Goal: Navigation & Orientation: Find specific page/section

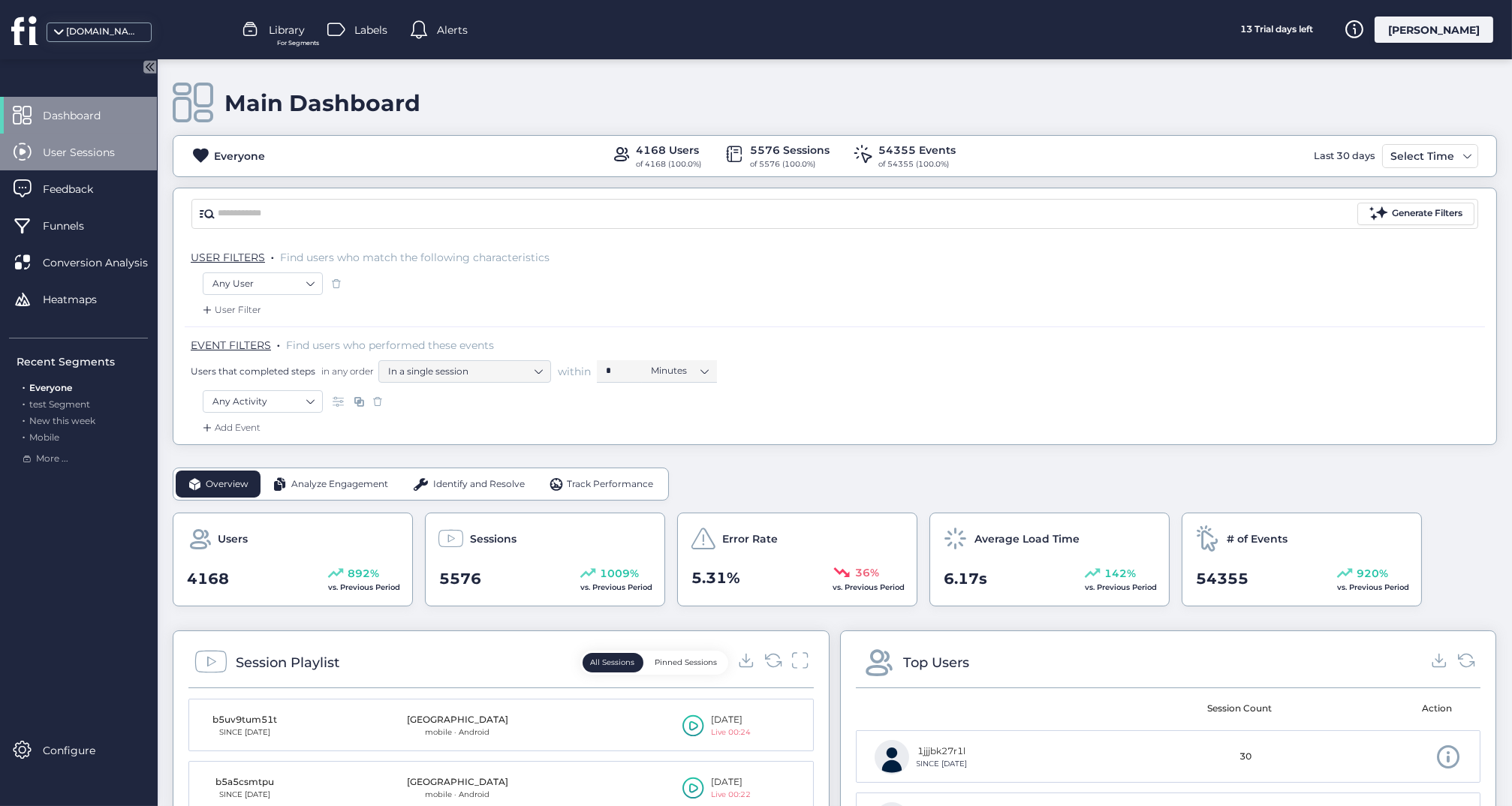
click at [88, 153] on span "User Sessions" at bounding box center [90, 152] width 94 height 16
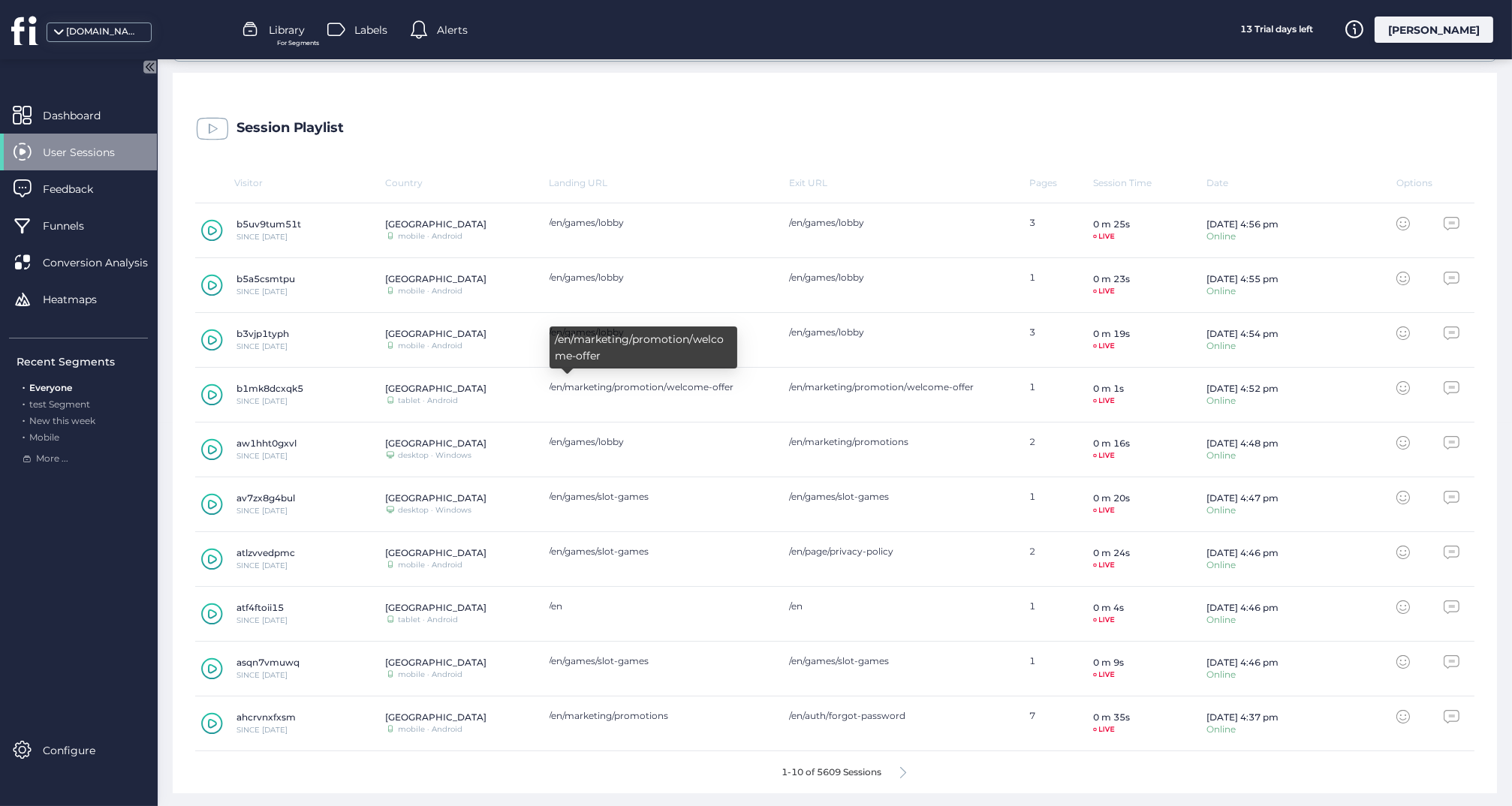
scroll to position [383, 0]
click at [902, 773] on icon at bounding box center [904, 773] width 6 height 11
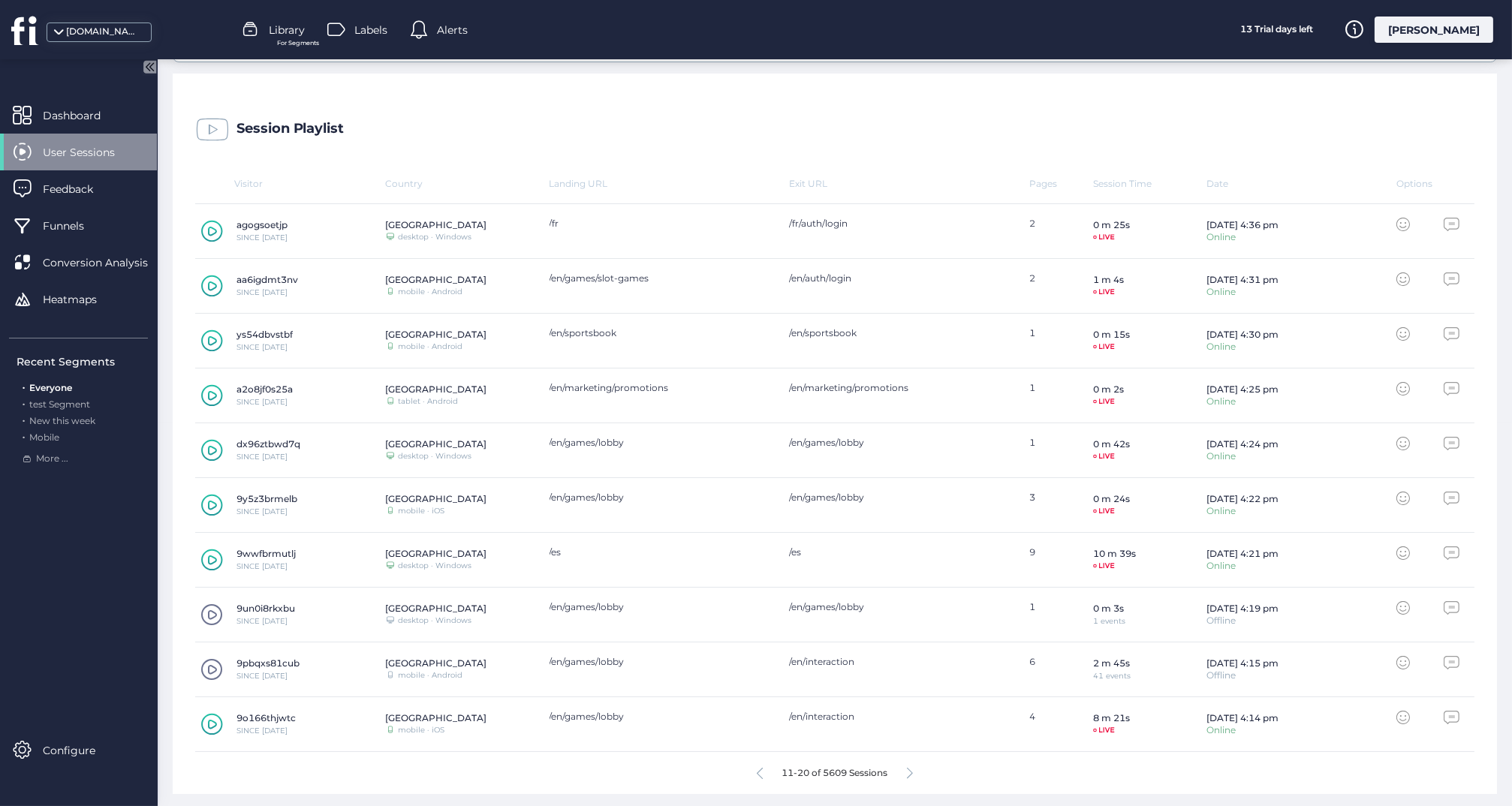
click at [212, 662] on span at bounding box center [211, 669] width 23 height 23
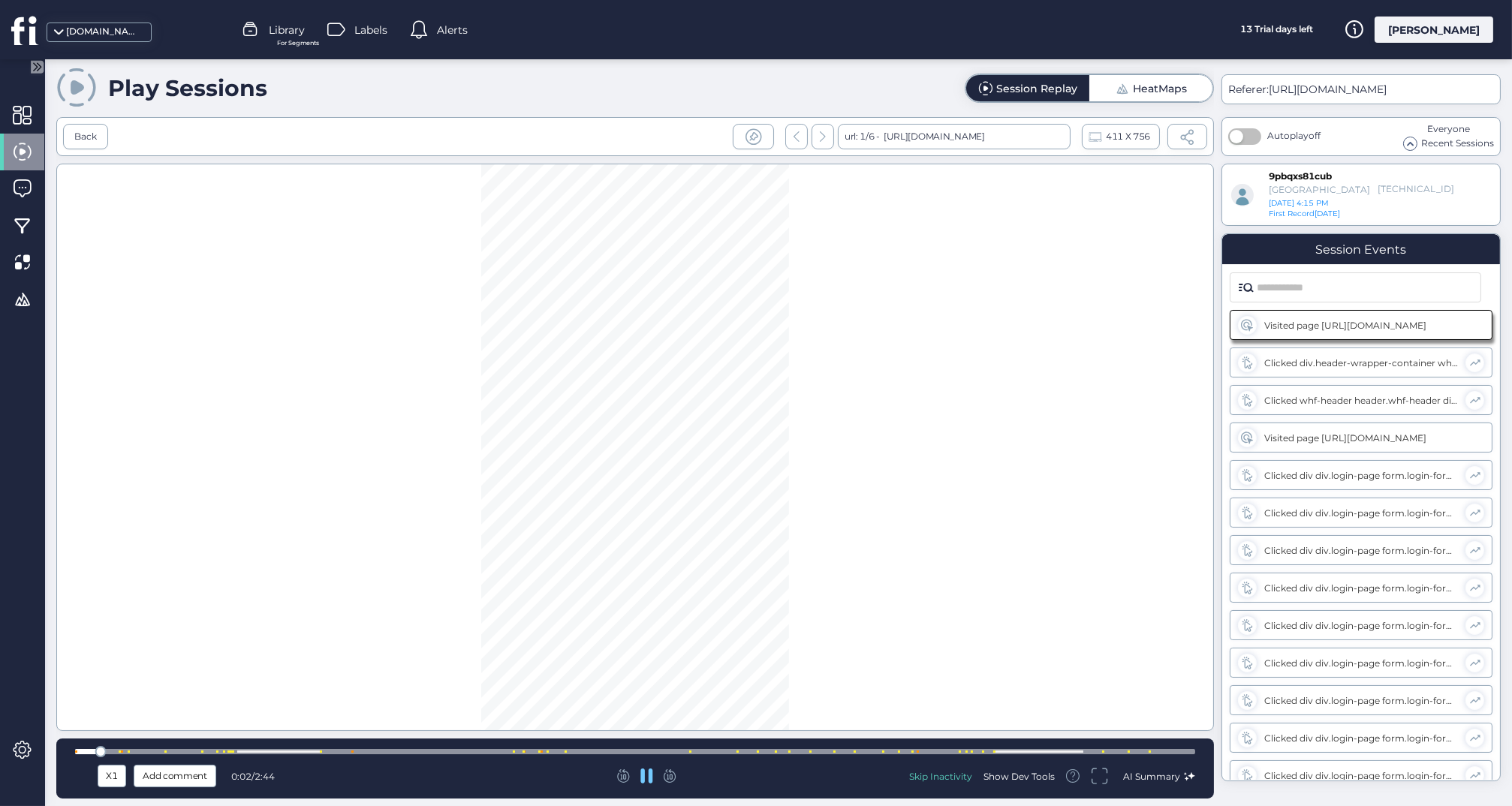
click at [945, 753] on div at bounding box center [635, 751] width 1120 height 5
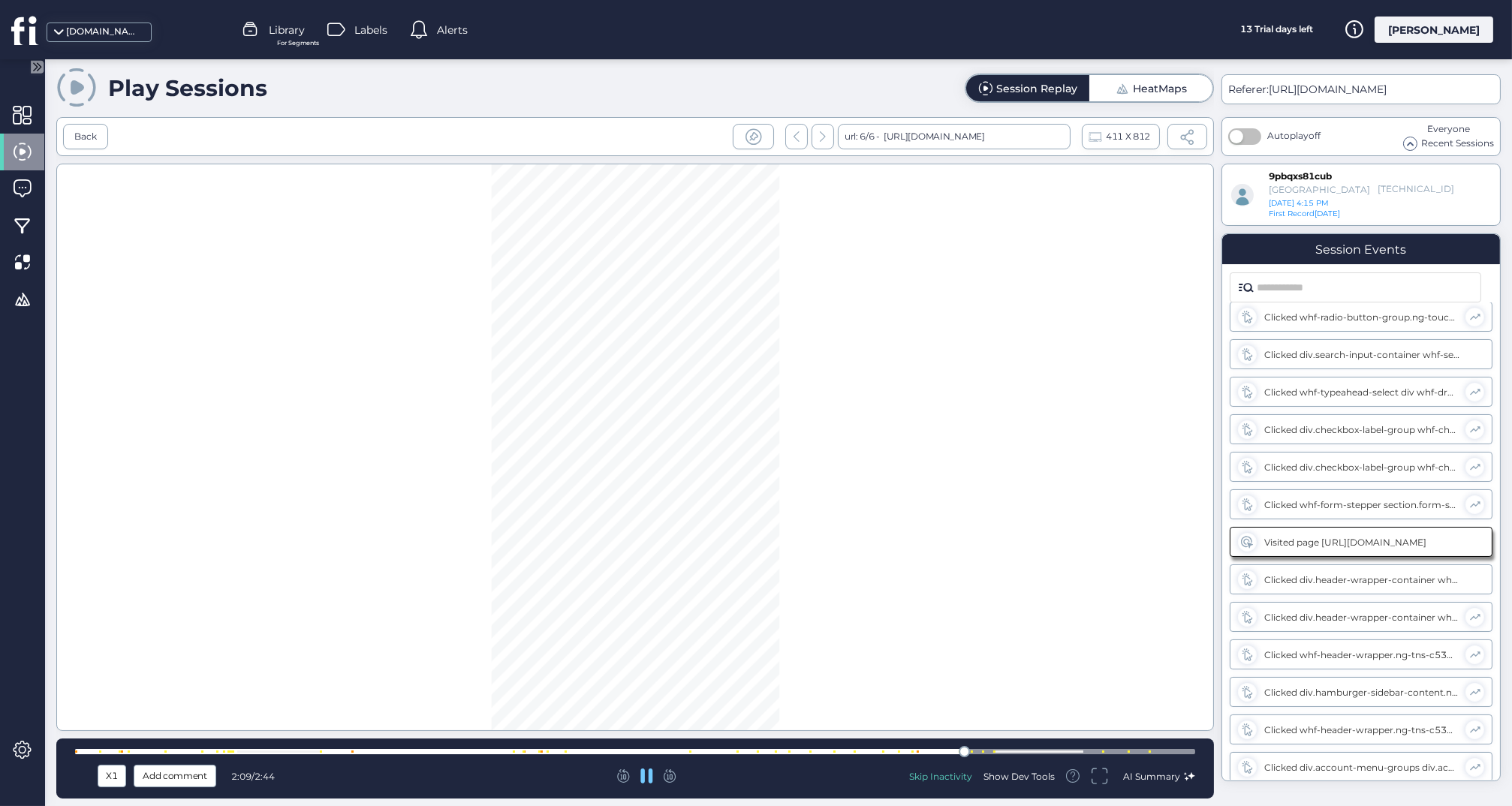
scroll to position [1022, 0]
click at [893, 752] on div at bounding box center [635, 751] width 1120 height 5
click at [1052, 755] on div at bounding box center [635, 751] width 1120 height 5
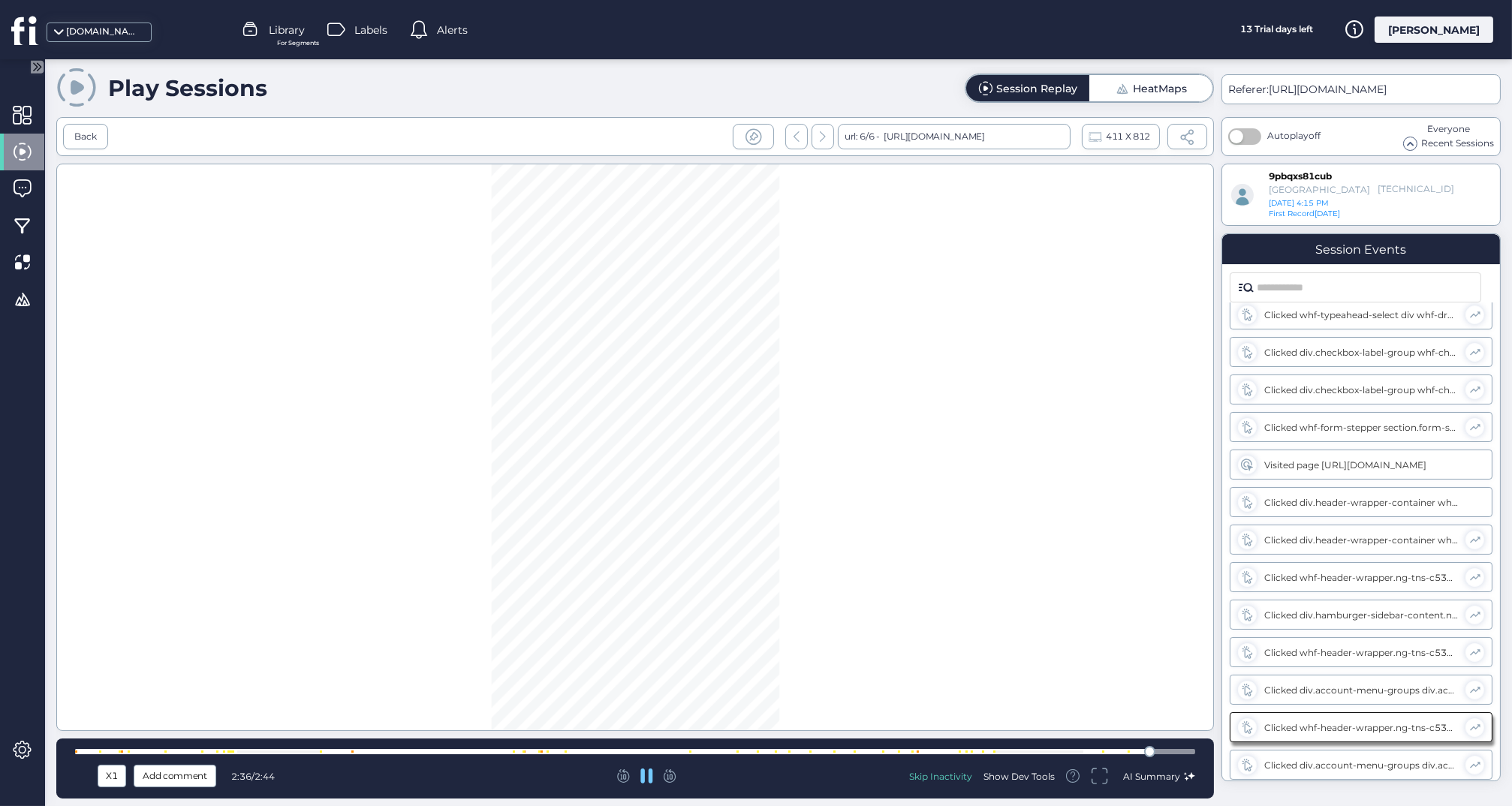
click at [1063, 756] on div at bounding box center [635, 751] width 1120 height 11
click at [647, 776] on icon at bounding box center [647, 776] width 12 height 15
click at [1091, 754] on div at bounding box center [635, 751] width 1120 height 5
click at [996, 752] on div at bounding box center [635, 751] width 1120 height 5
click at [951, 754] on div at bounding box center [635, 751] width 1120 height 5
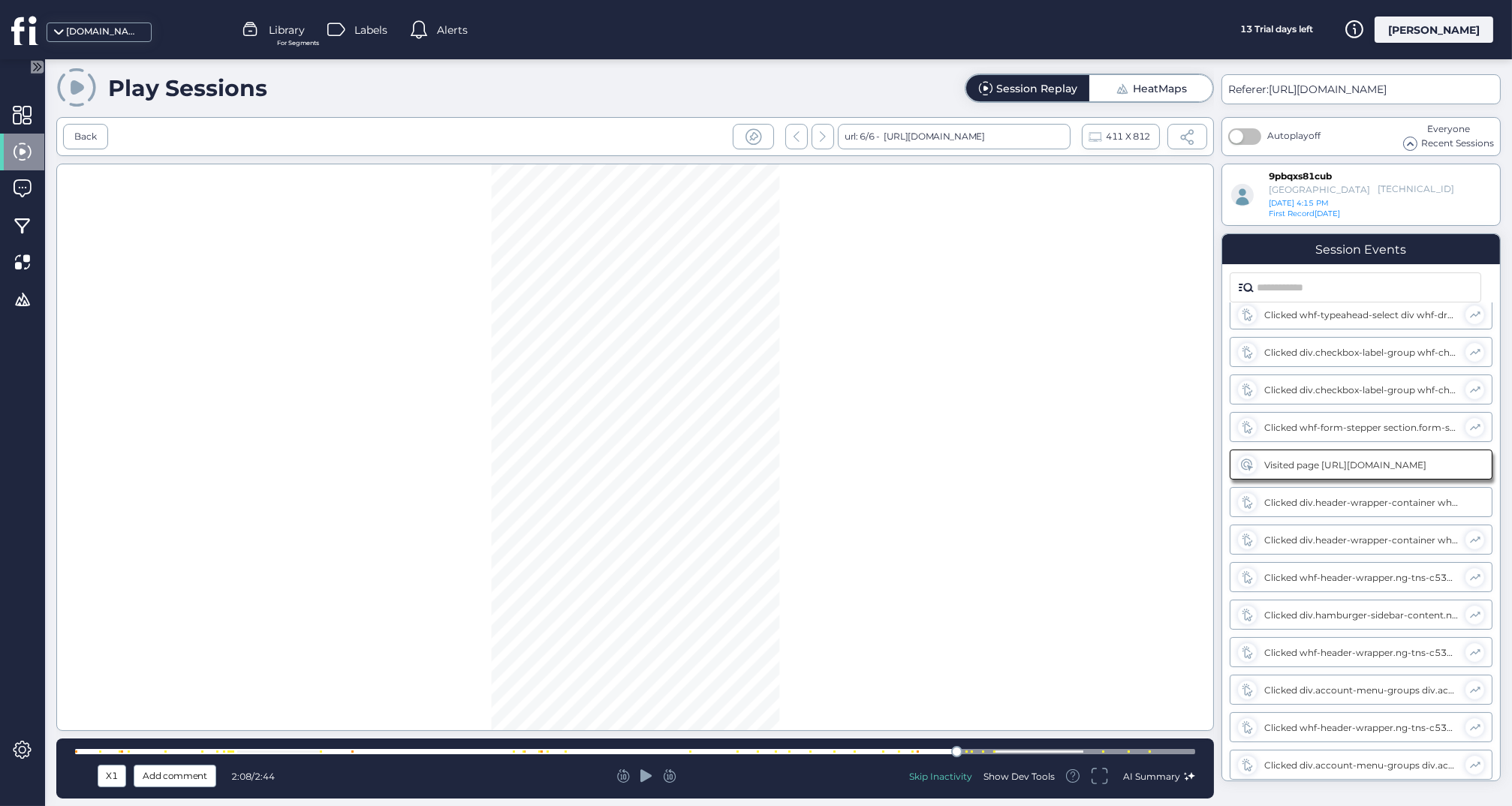
scroll to position [984, 0]
click at [893, 754] on div at bounding box center [635, 751] width 1120 height 5
click at [927, 751] on div at bounding box center [635, 751] width 1120 height 5
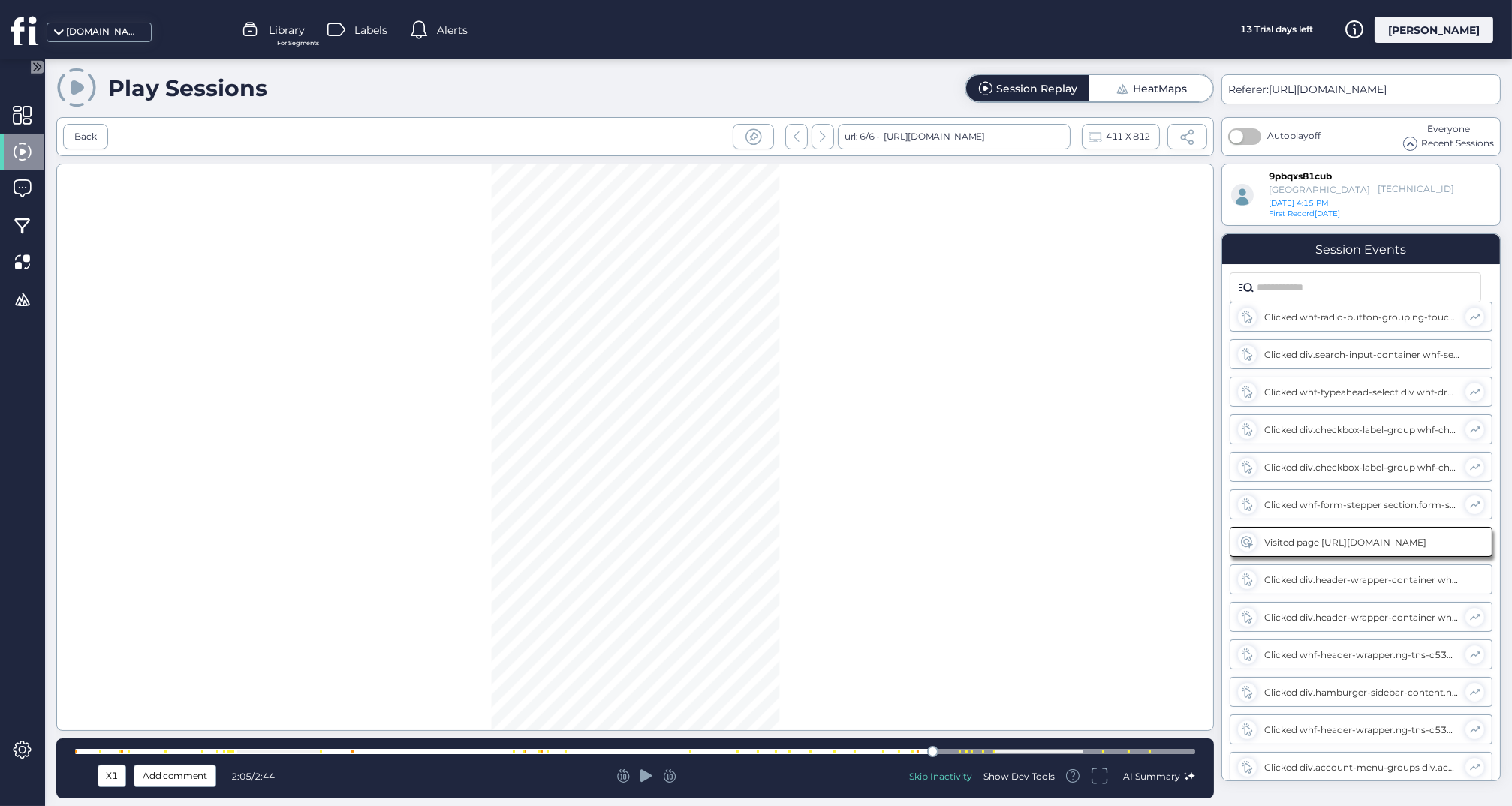
click at [978, 748] on div at bounding box center [635, 751] width 1120 height 11
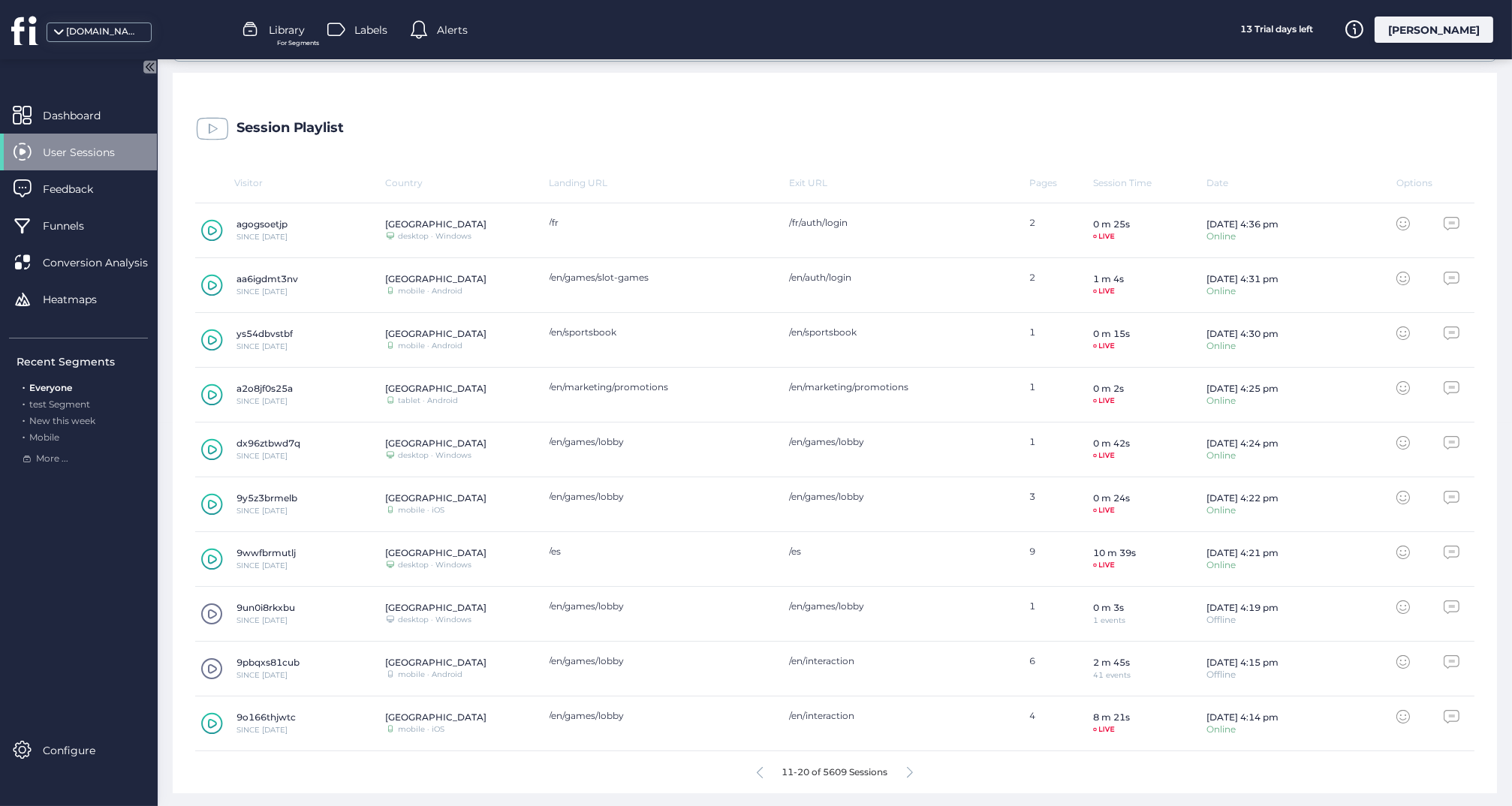
scroll to position [383, 0]
click at [211, 669] on span at bounding box center [211, 669] width 23 height 23
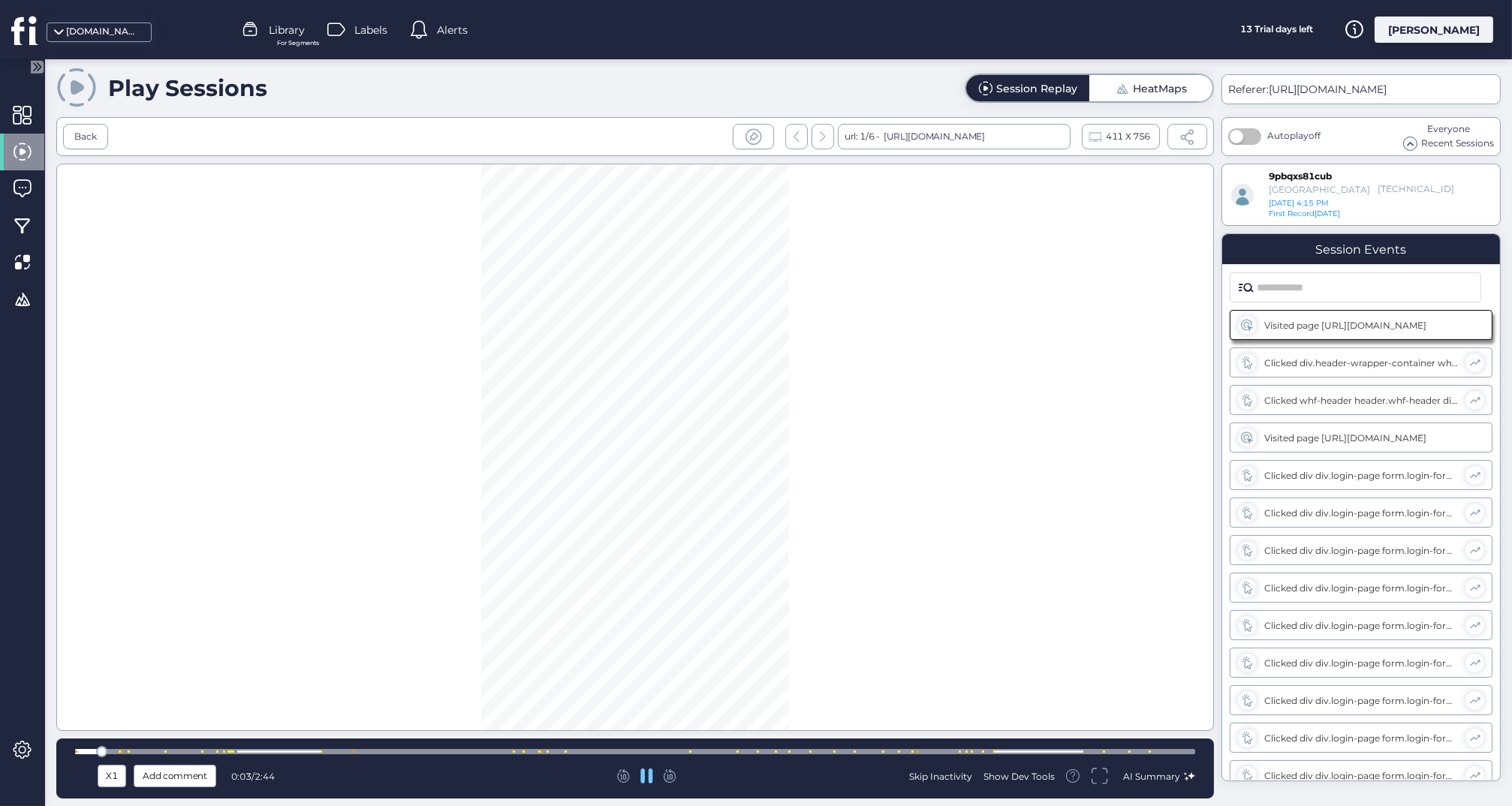
click at [670, 752] on div at bounding box center [635, 751] width 1120 height 5
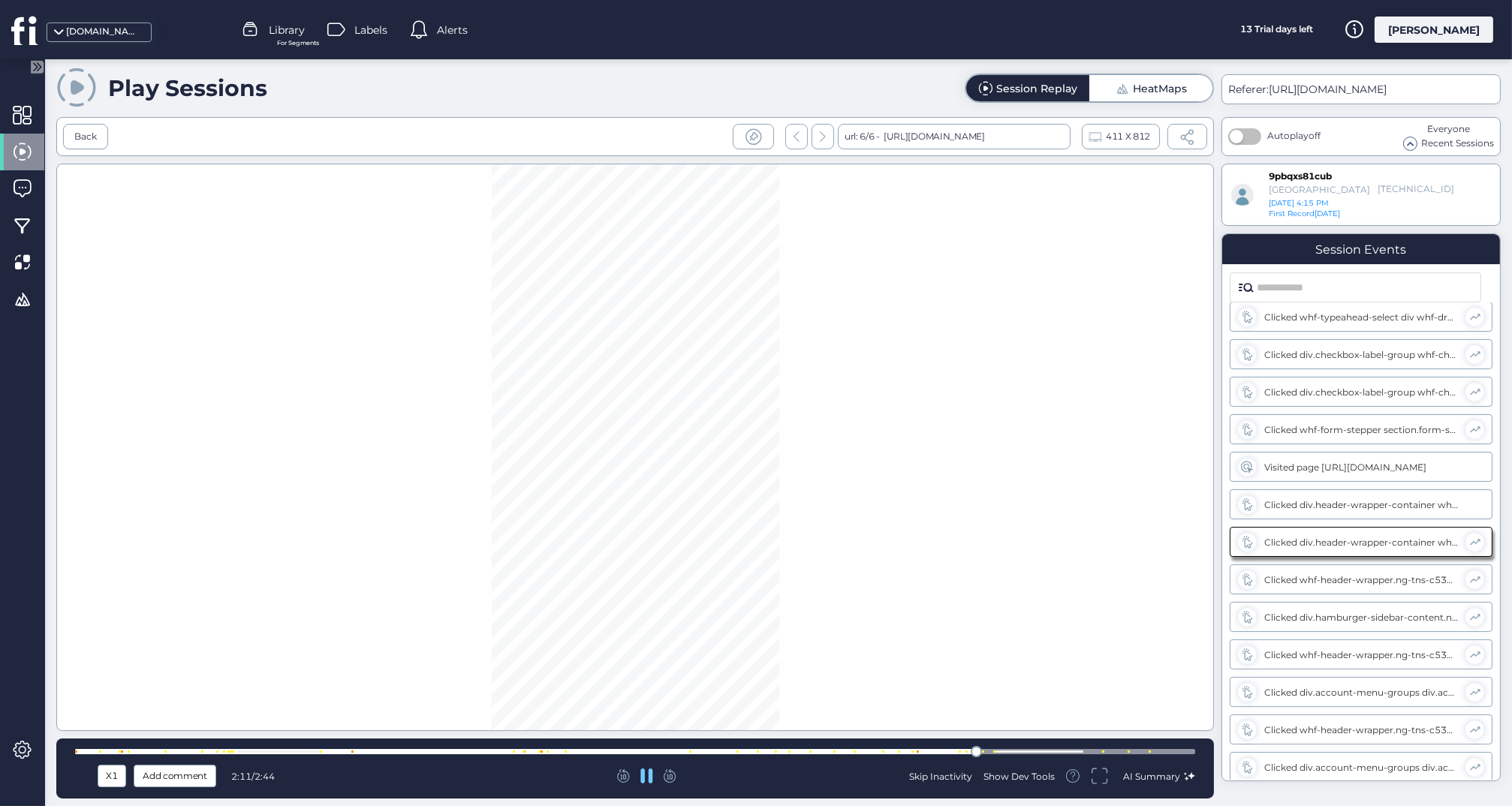
scroll to position [1061, 0]
click at [932, 749] on div at bounding box center [635, 751] width 1120 height 5
click at [1058, 753] on div at bounding box center [635, 751] width 1120 height 5
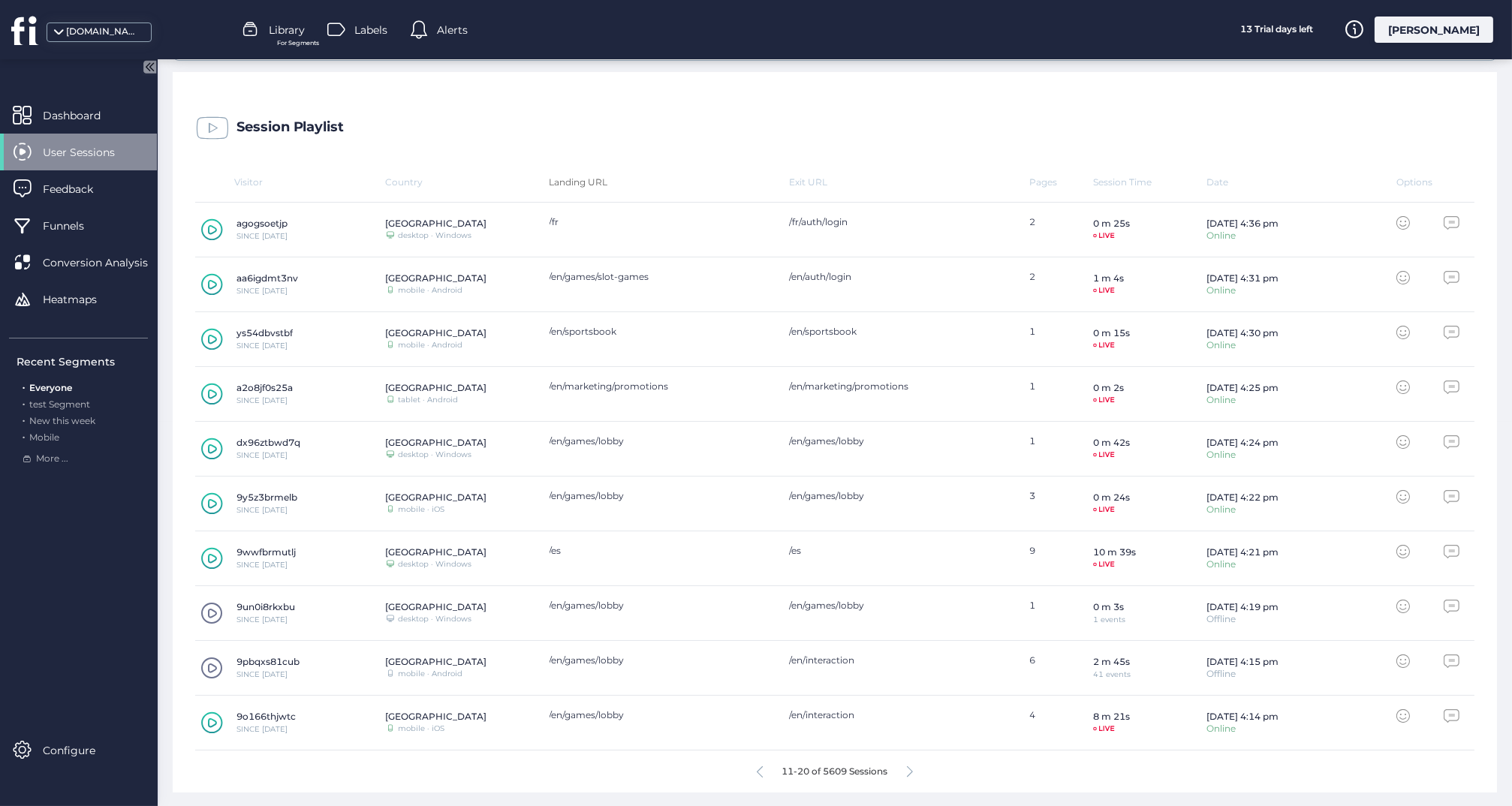
scroll to position [383, 0]
click at [213, 667] on span at bounding box center [211, 669] width 23 height 23
click at [909, 769] on icon at bounding box center [910, 773] width 6 height 11
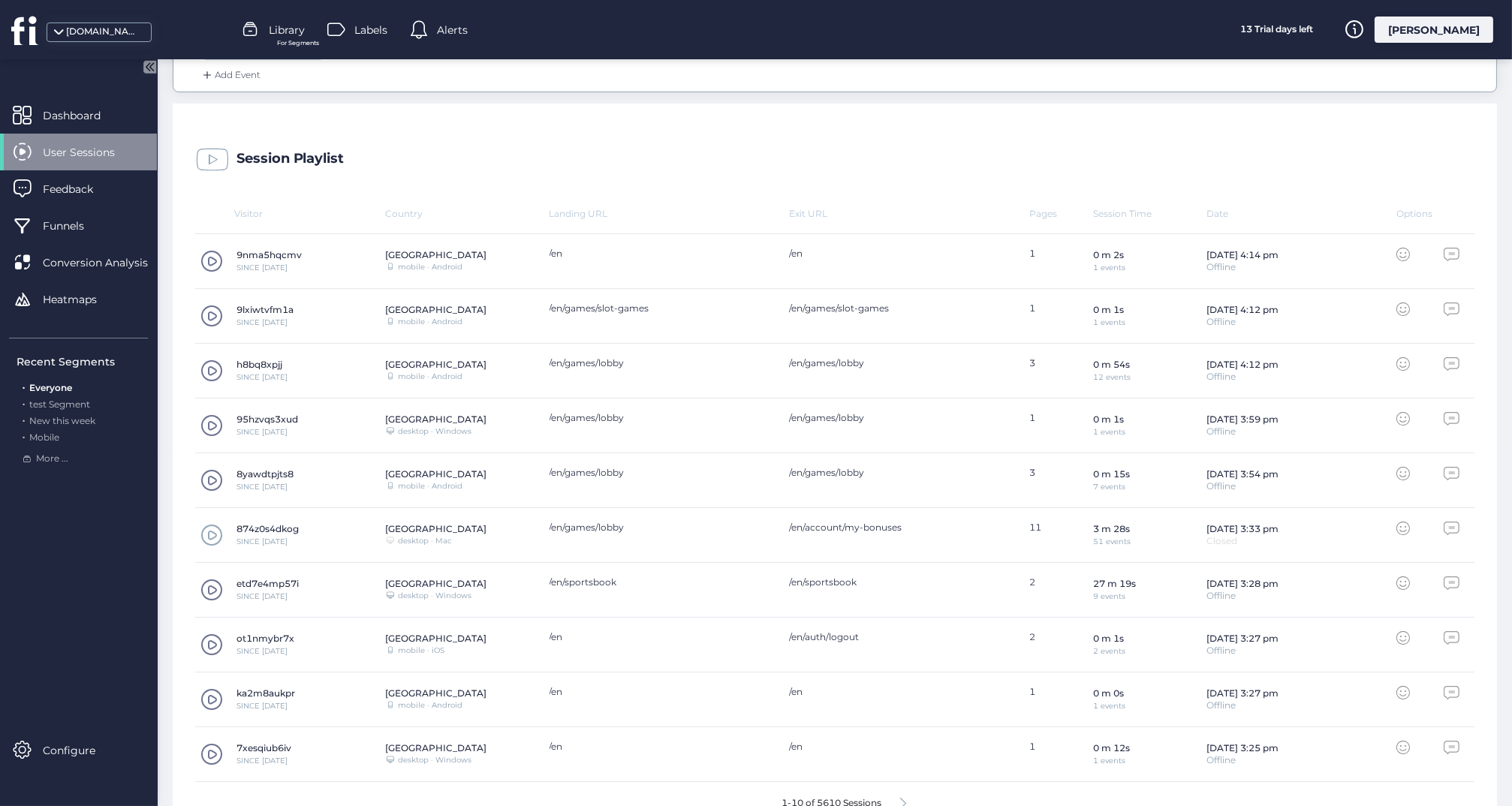
click at [216, 533] on span at bounding box center [211, 535] width 23 height 23
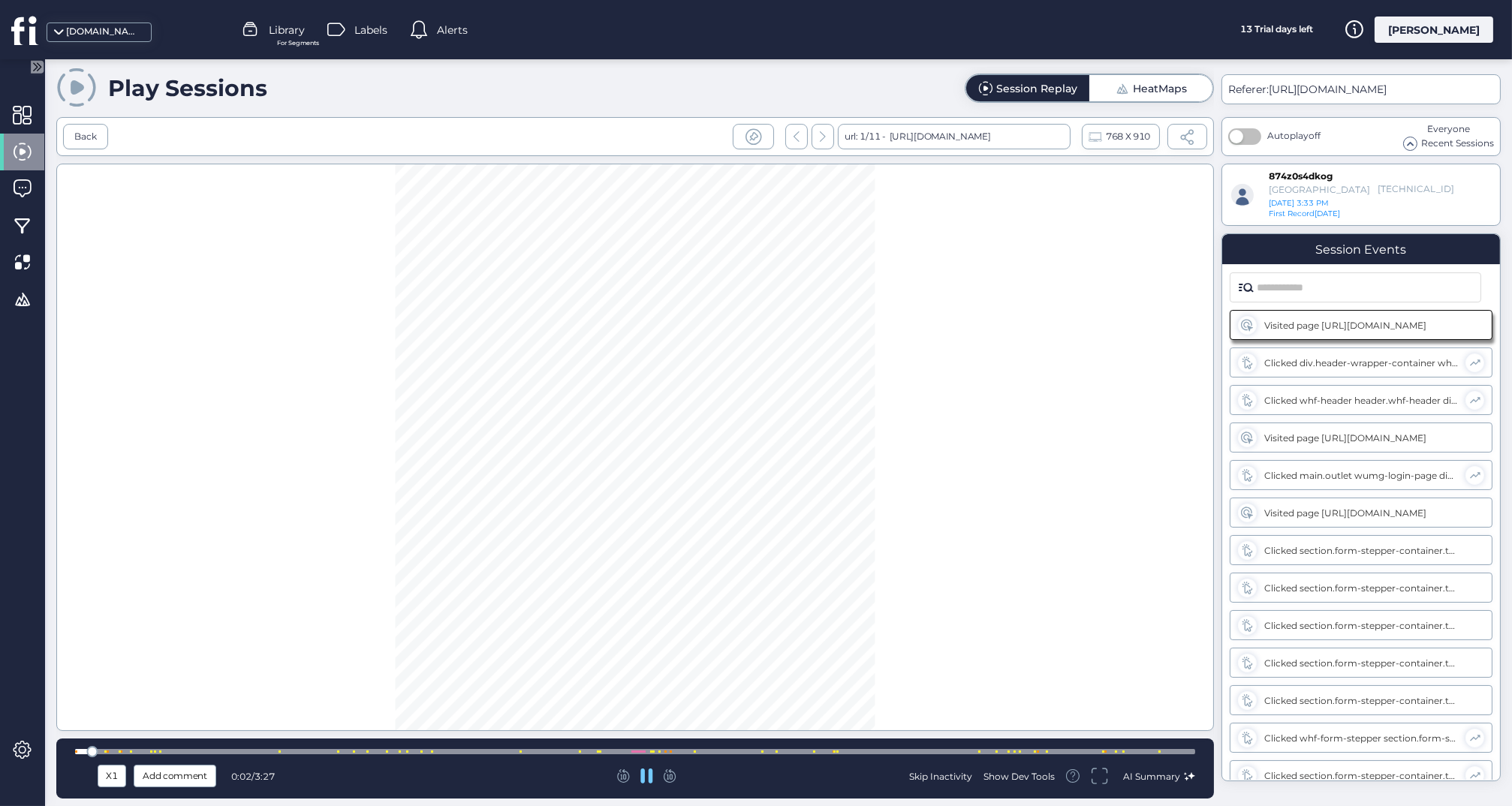
click at [549, 752] on div at bounding box center [635, 751] width 1120 height 5
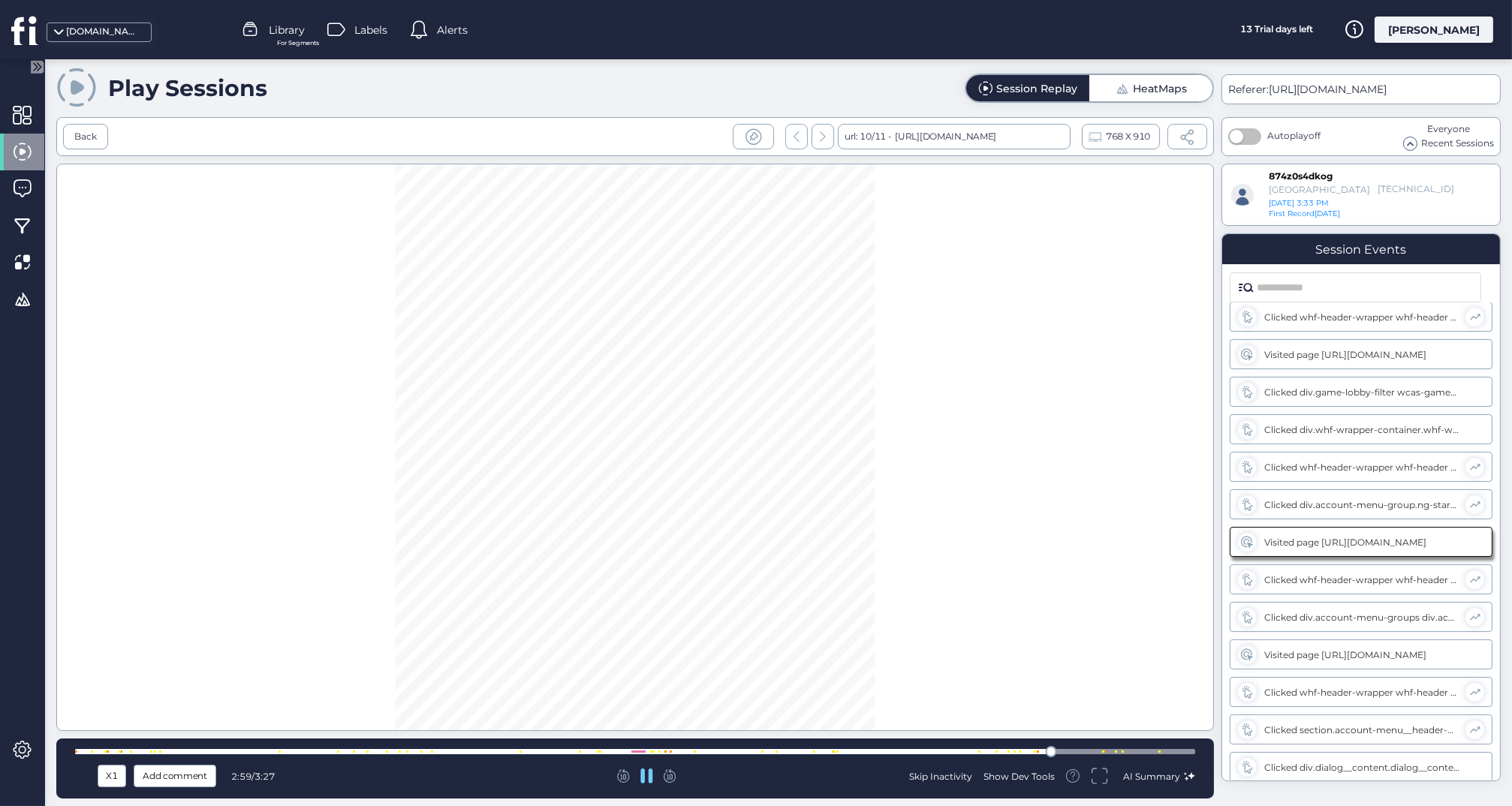
scroll to position [1473, 0]
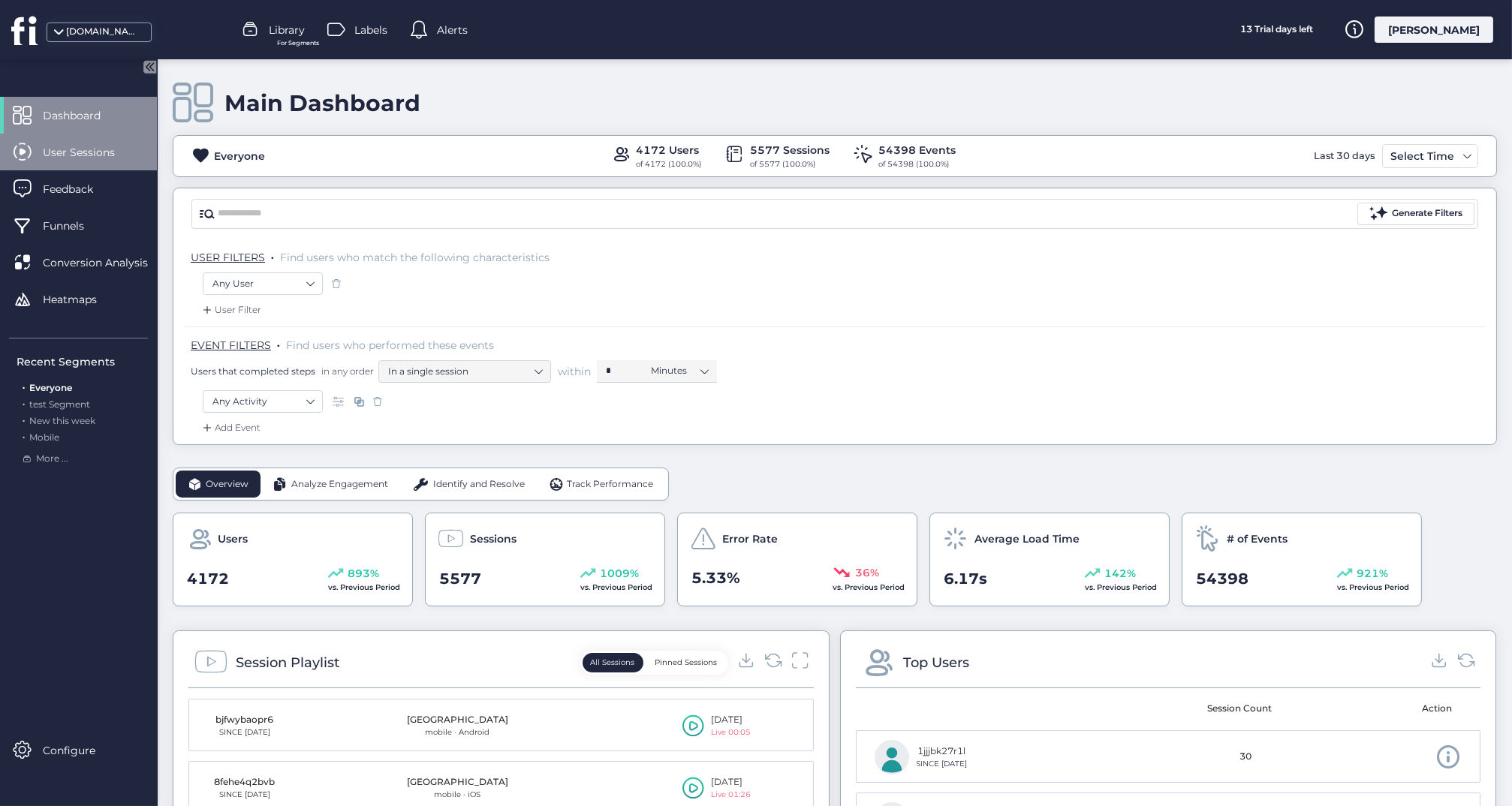
click at [102, 154] on span "User Sessions" at bounding box center [90, 152] width 94 height 16
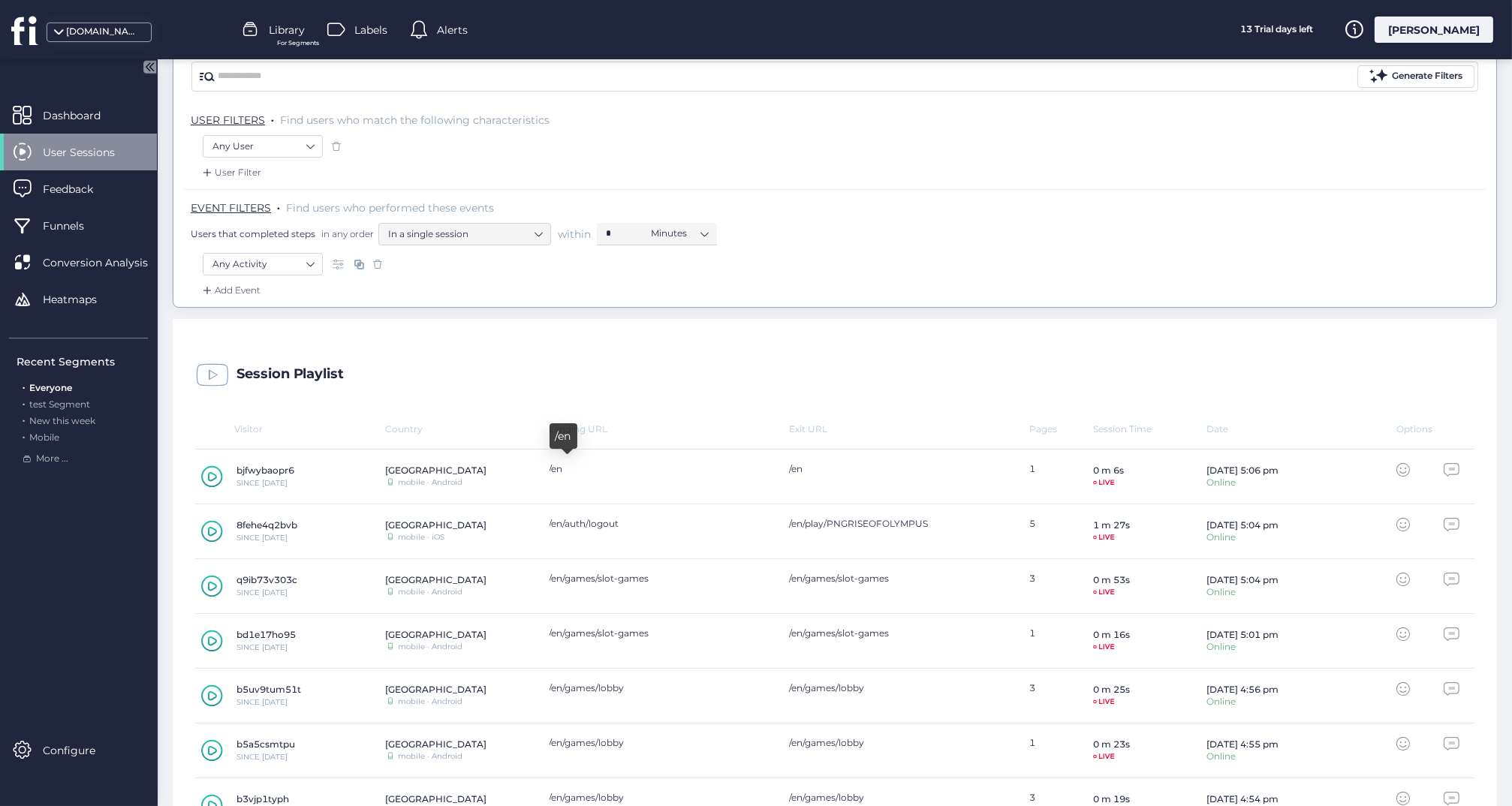
scroll to position [174, 0]
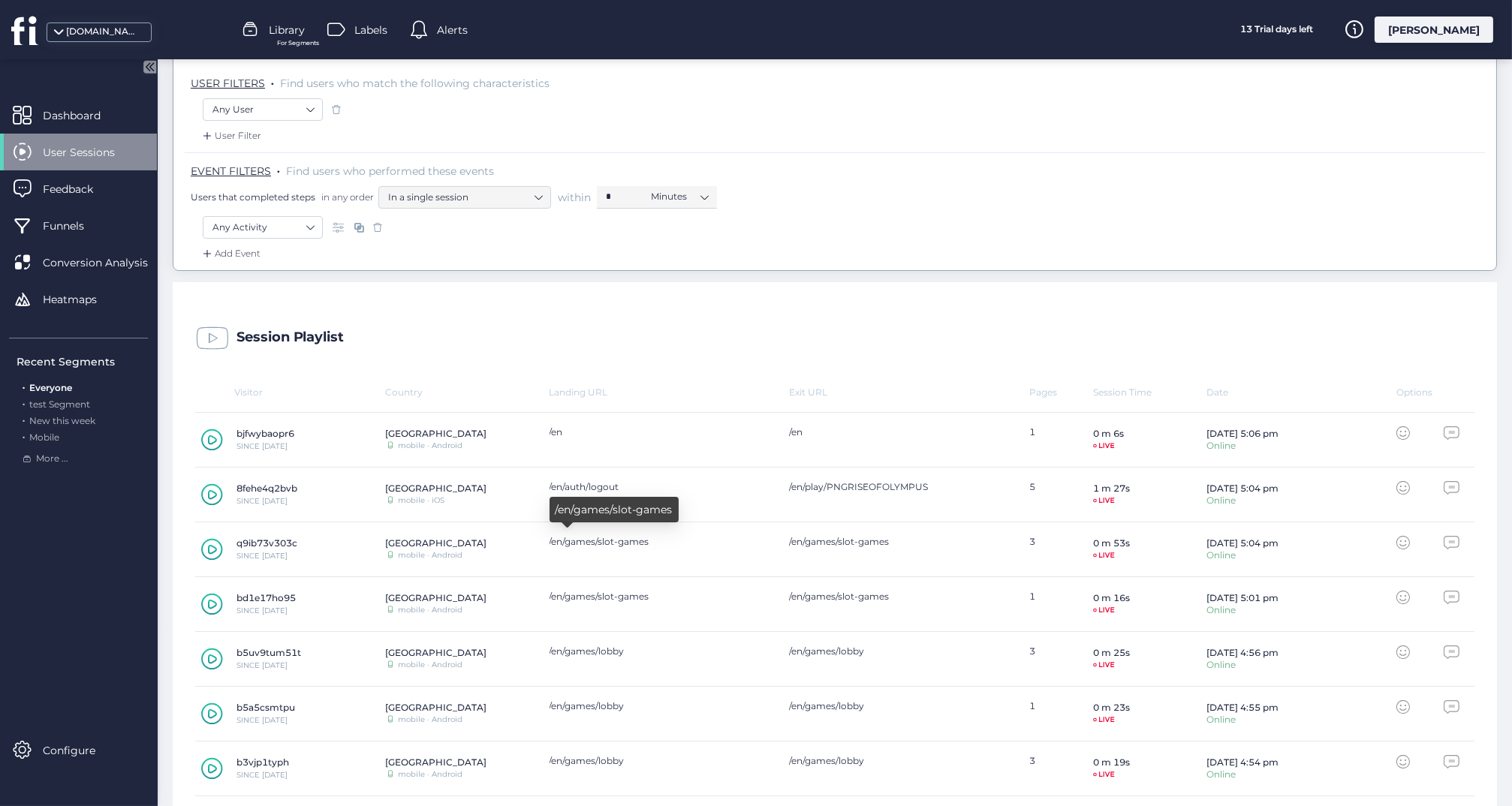
click at [591, 547] on div "/en/games/slot-games" at bounding box center [662, 549] width 225 height 27
click at [210, 545] on icon at bounding box center [213, 550] width 9 height 10
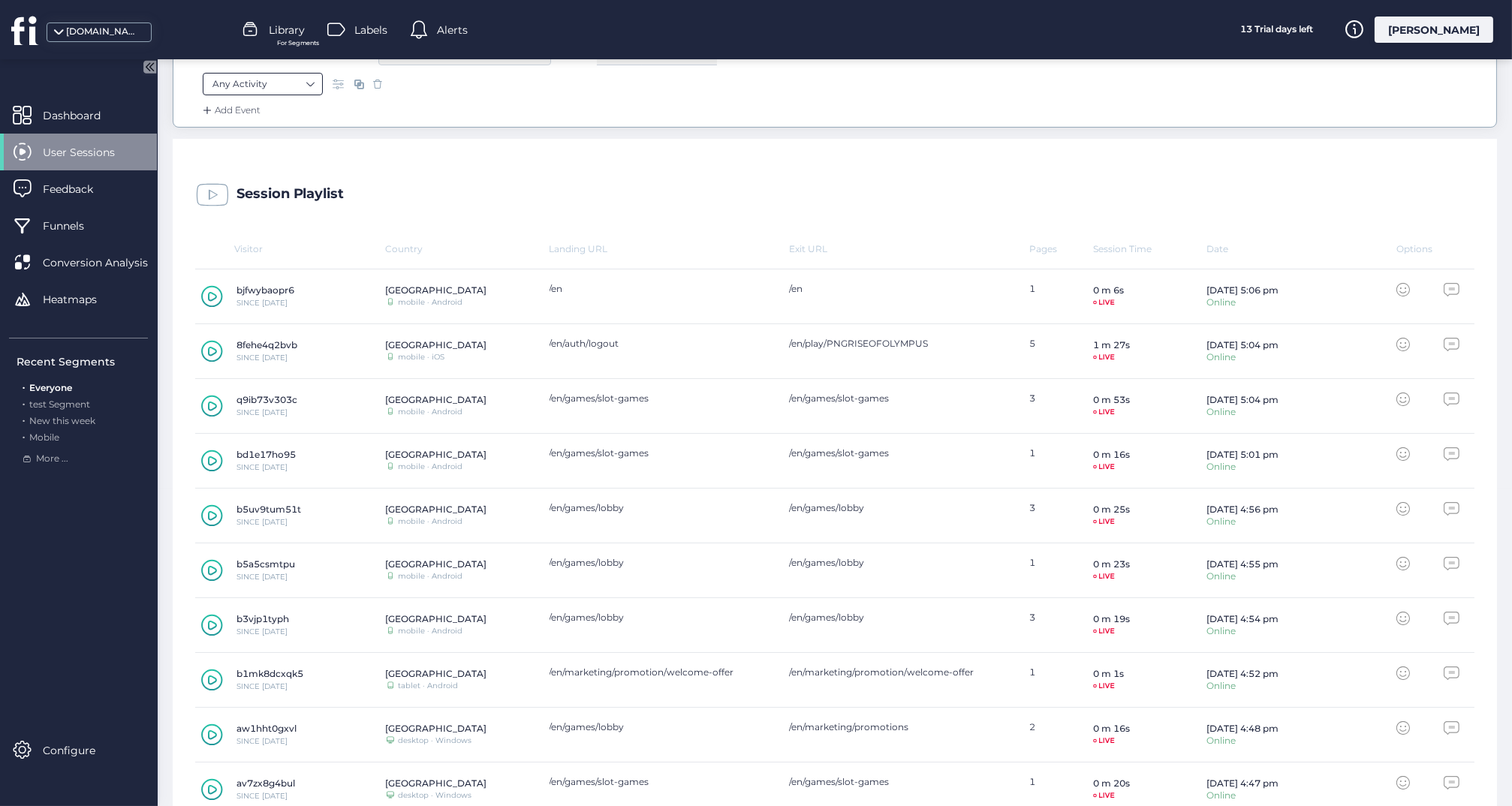
scroll to position [319, 0]
click at [217, 344] on icon at bounding box center [212, 350] width 22 height 23
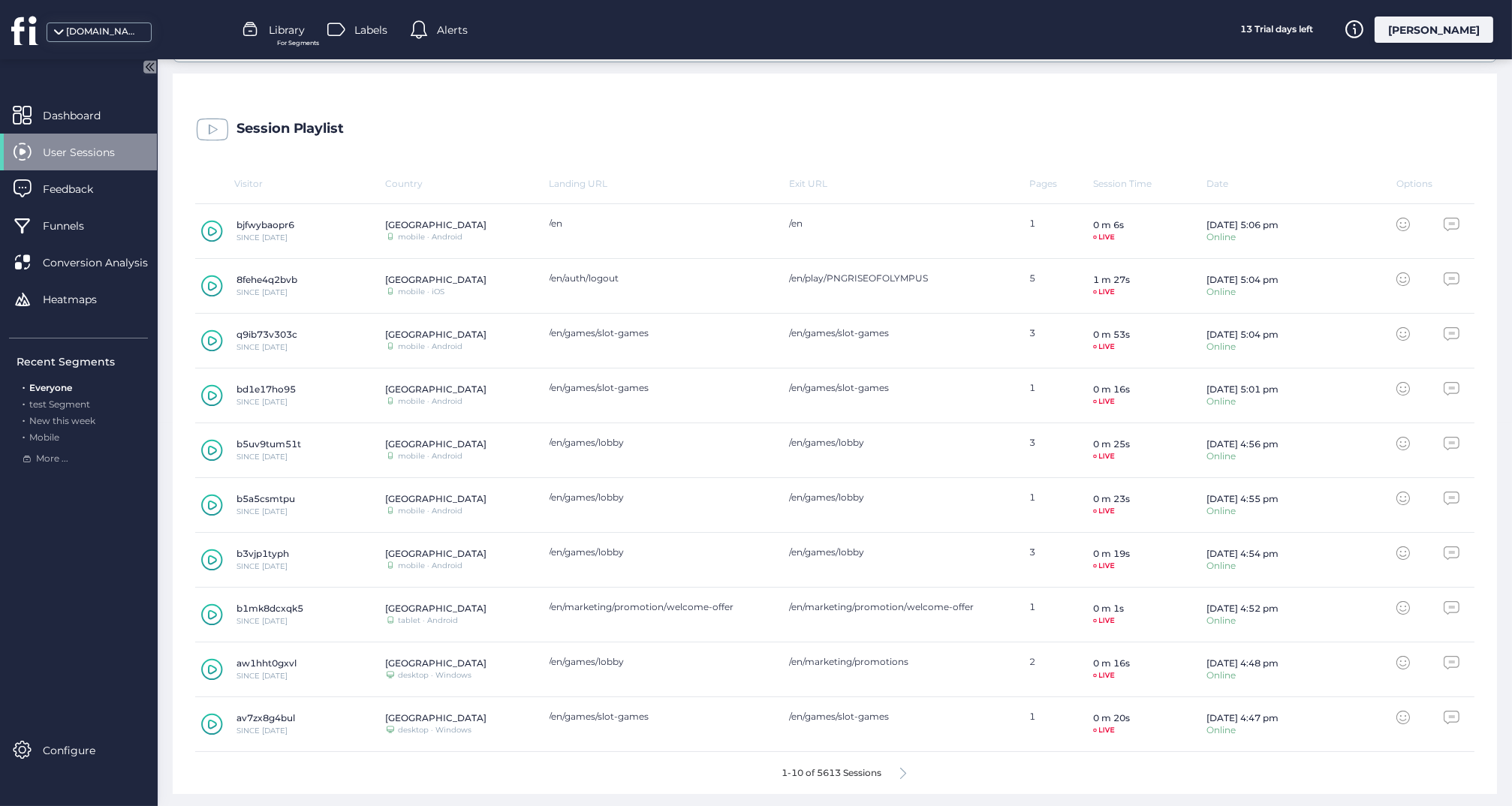
click at [904, 771] on icon at bounding box center [904, 773] width 6 height 11
click at [207, 497] on span at bounding box center [211, 505] width 23 height 23
click at [758, 768] on icon at bounding box center [760, 773] width 6 height 11
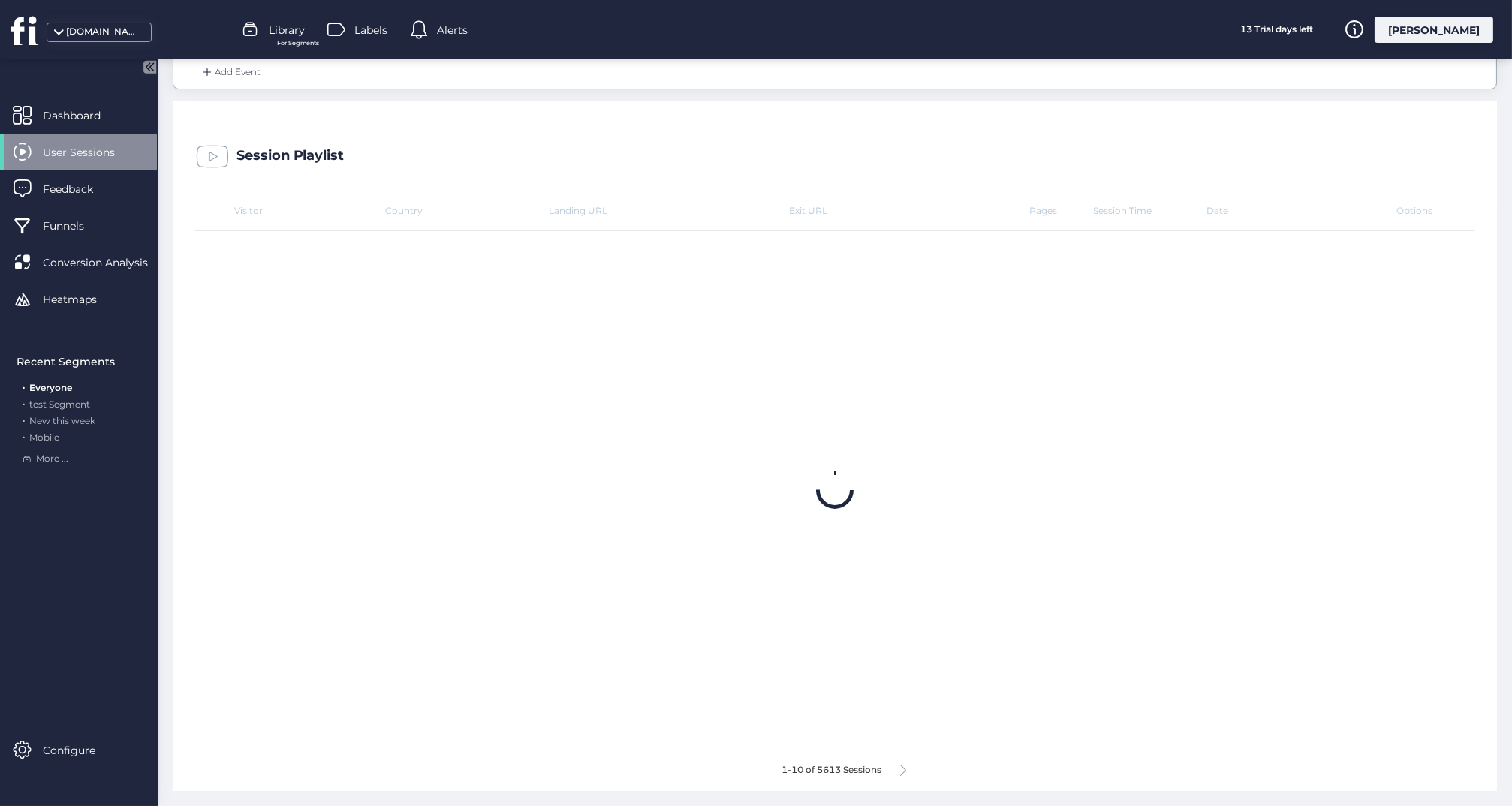
scroll to position [353, 0]
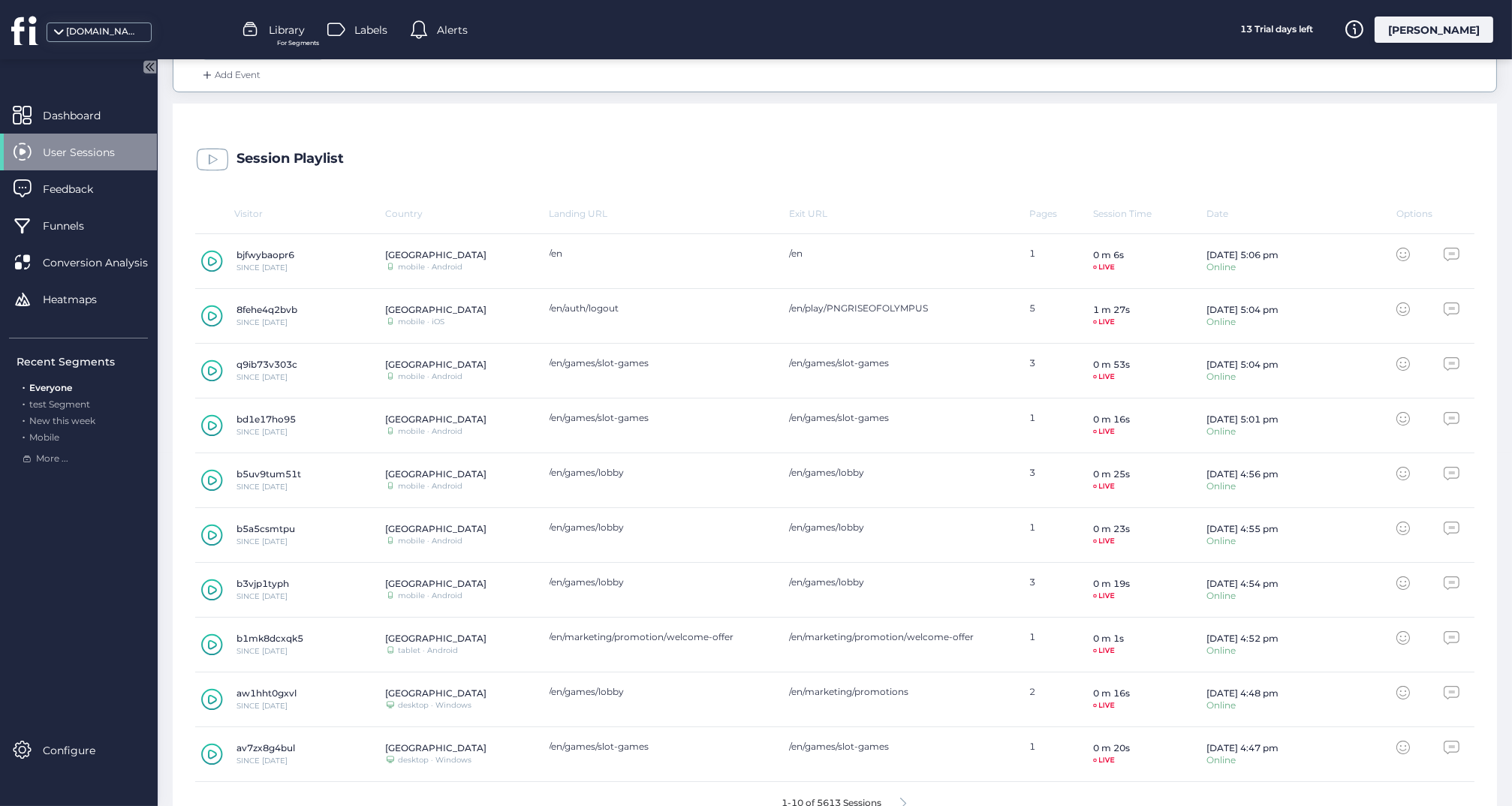
click at [212, 366] on icon at bounding box center [213, 371] width 9 height 10
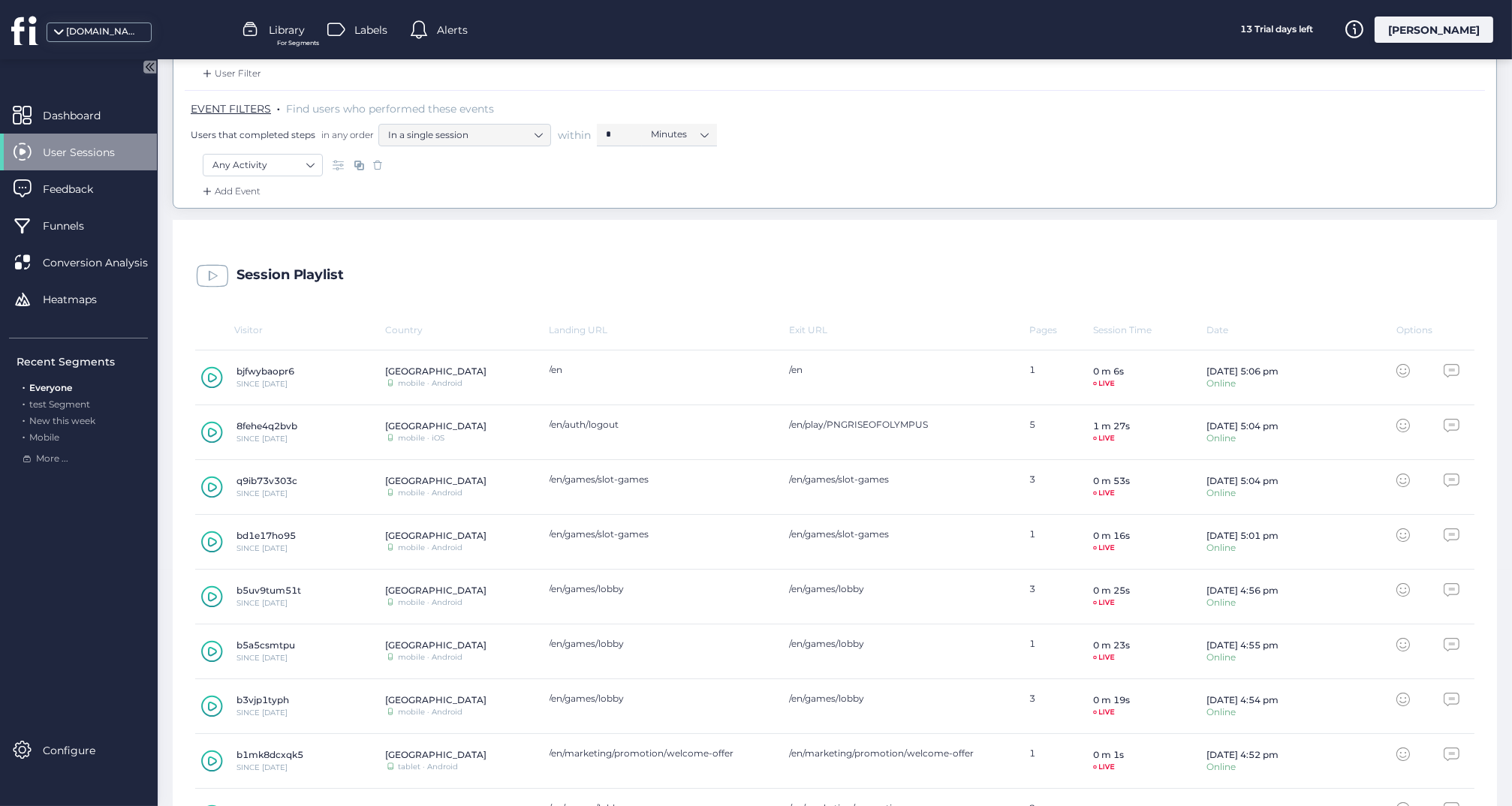
scroll to position [238, 0]
click at [214, 428] on icon at bounding box center [212, 431] width 22 height 23
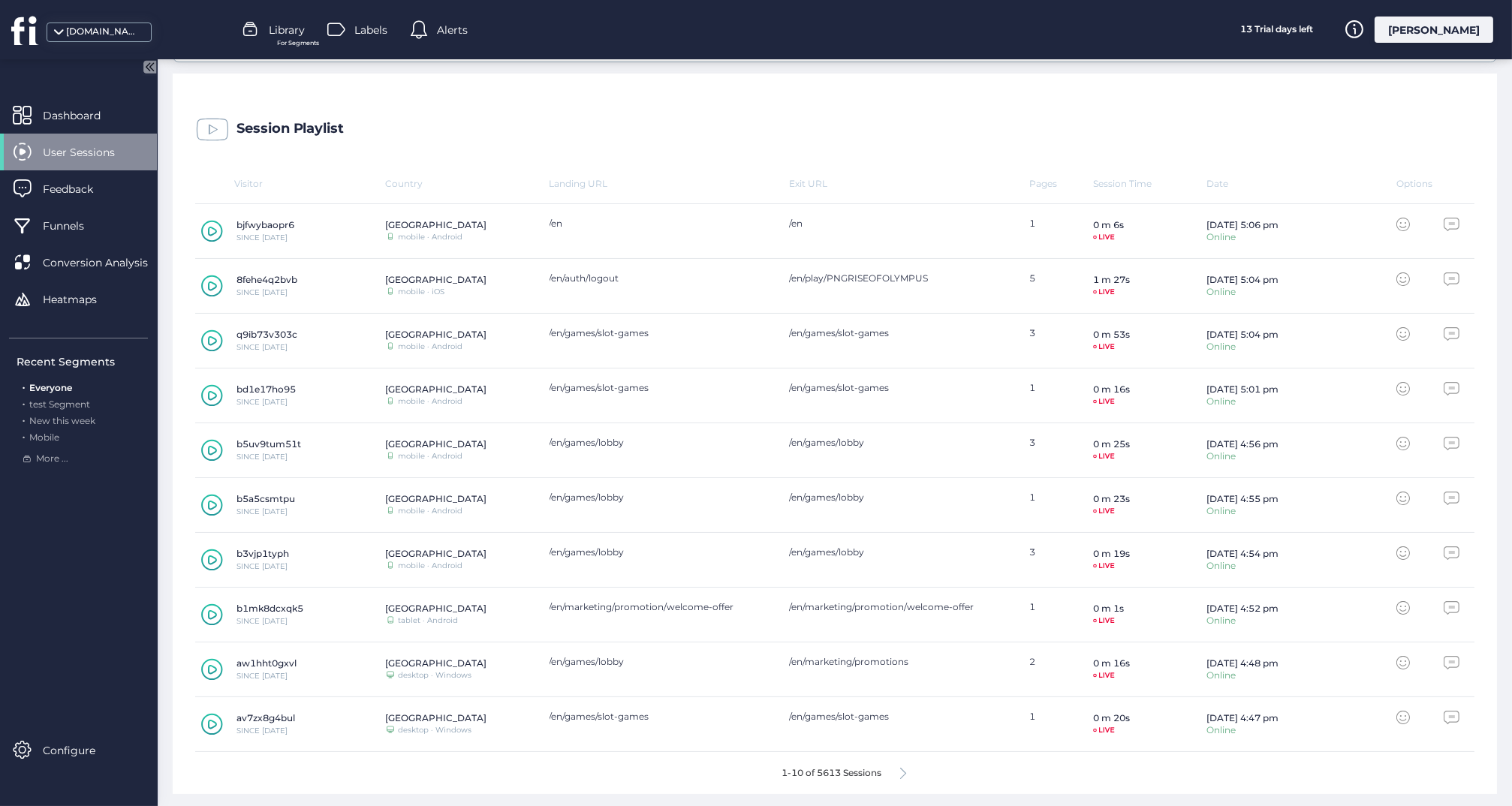
click at [208, 340] on icon at bounding box center [213, 341] width 9 height 10
click at [212, 446] on icon at bounding box center [213, 451] width 9 height 10
click at [203, 502] on icon at bounding box center [212, 505] width 22 height 23
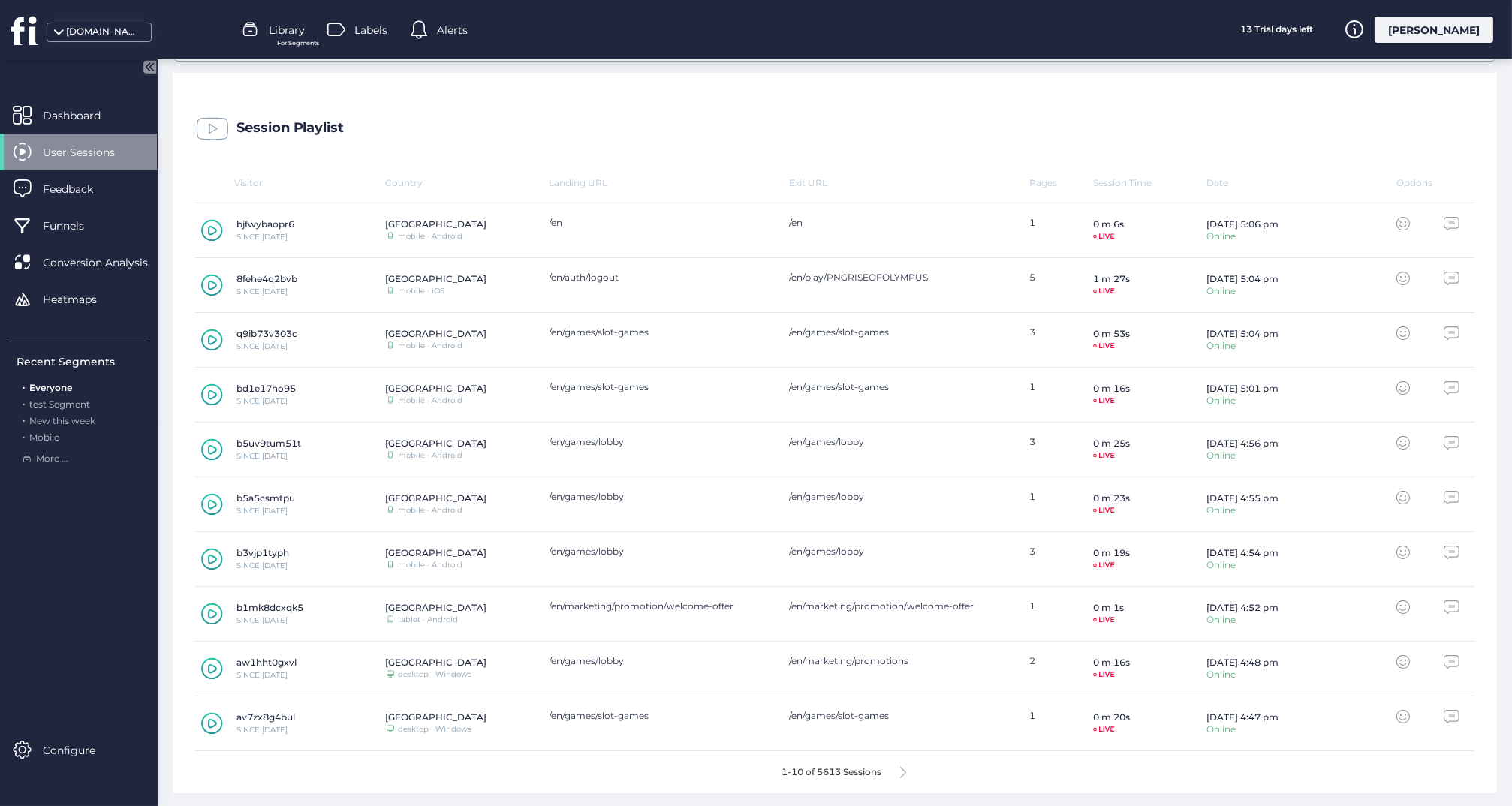
scroll to position [383, 0]
click at [210, 665] on icon at bounding box center [213, 670] width 9 height 10
click at [902, 759] on div "1-10 of 5613 Sessions" at bounding box center [835, 773] width 1279 height 42
click at [904, 768] on icon at bounding box center [904, 773] width 6 height 11
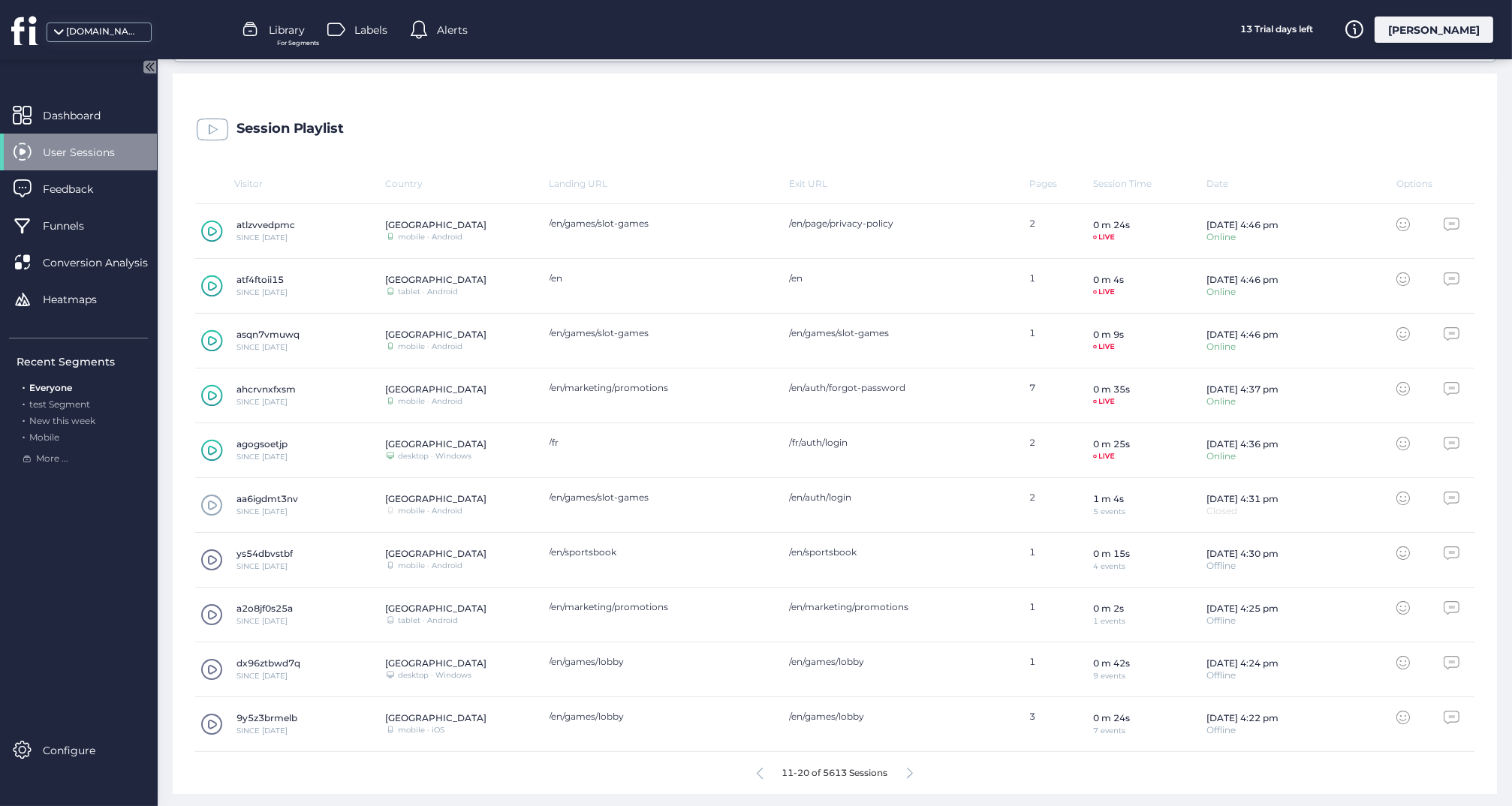
scroll to position [353, 0]
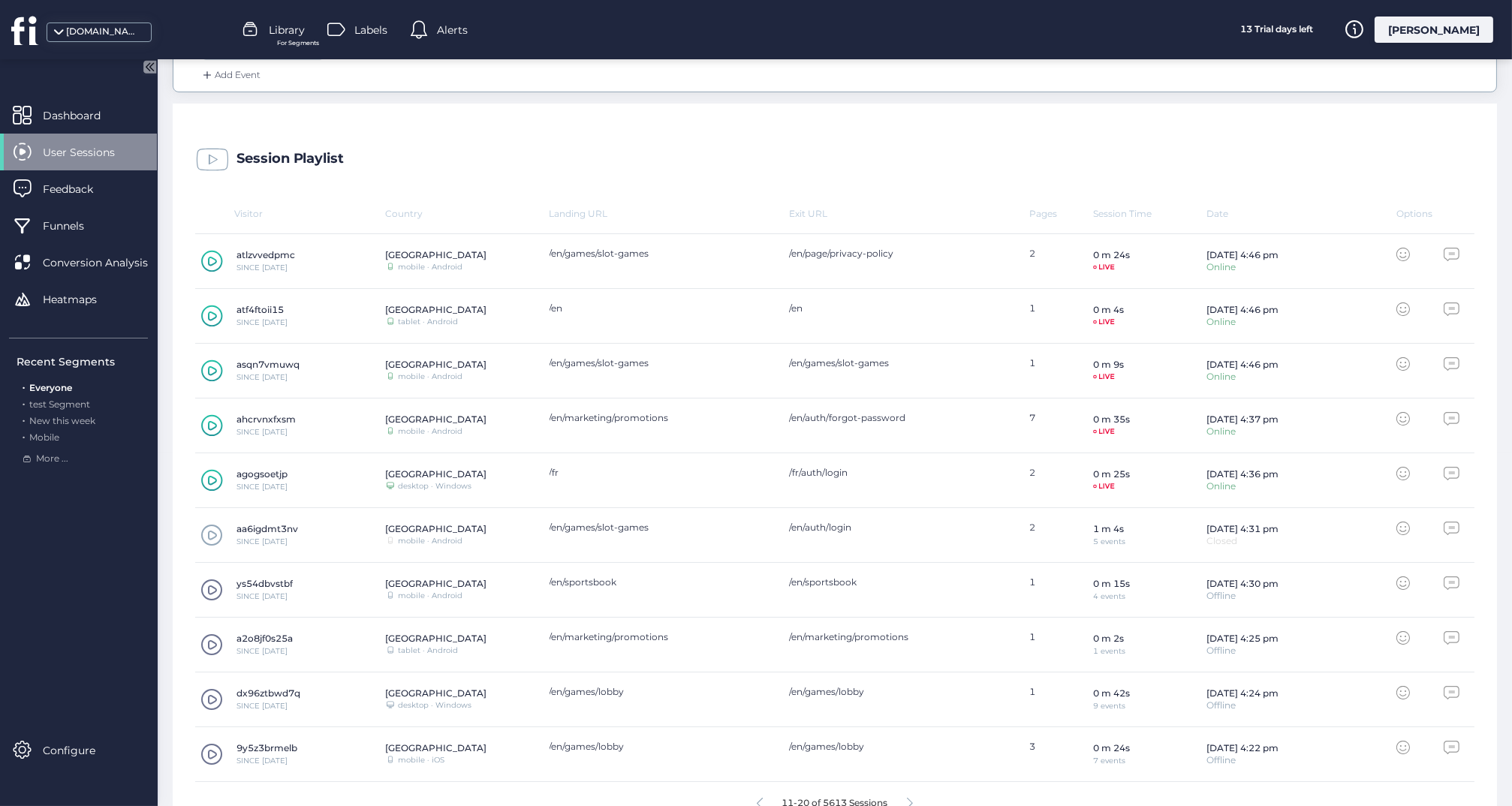
click at [213, 253] on icon at bounding box center [212, 261] width 22 height 23
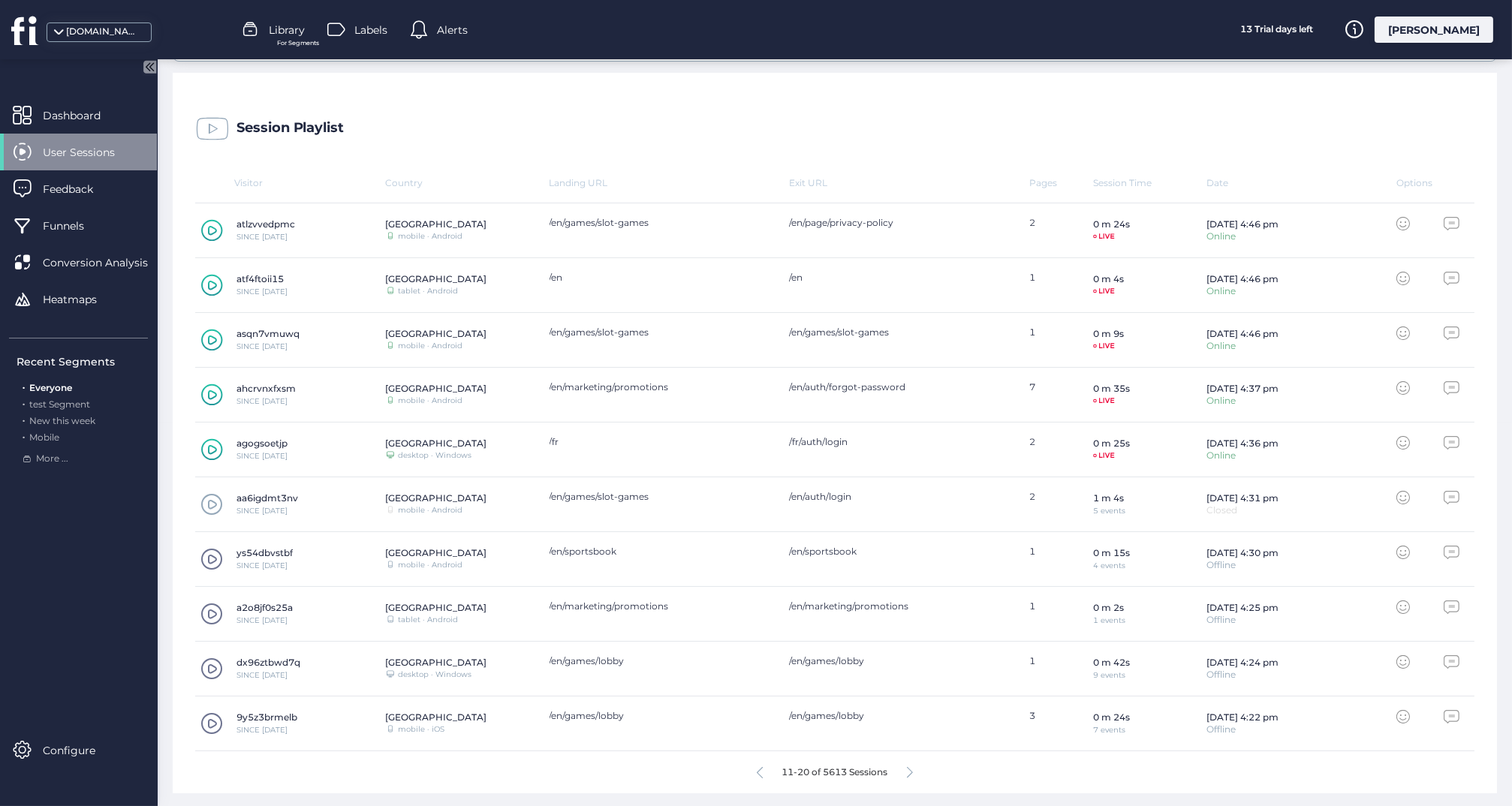
scroll to position [383, 0]
click at [208, 392] on icon at bounding box center [213, 396] width 9 height 10
click at [213, 505] on span at bounding box center [211, 505] width 23 height 23
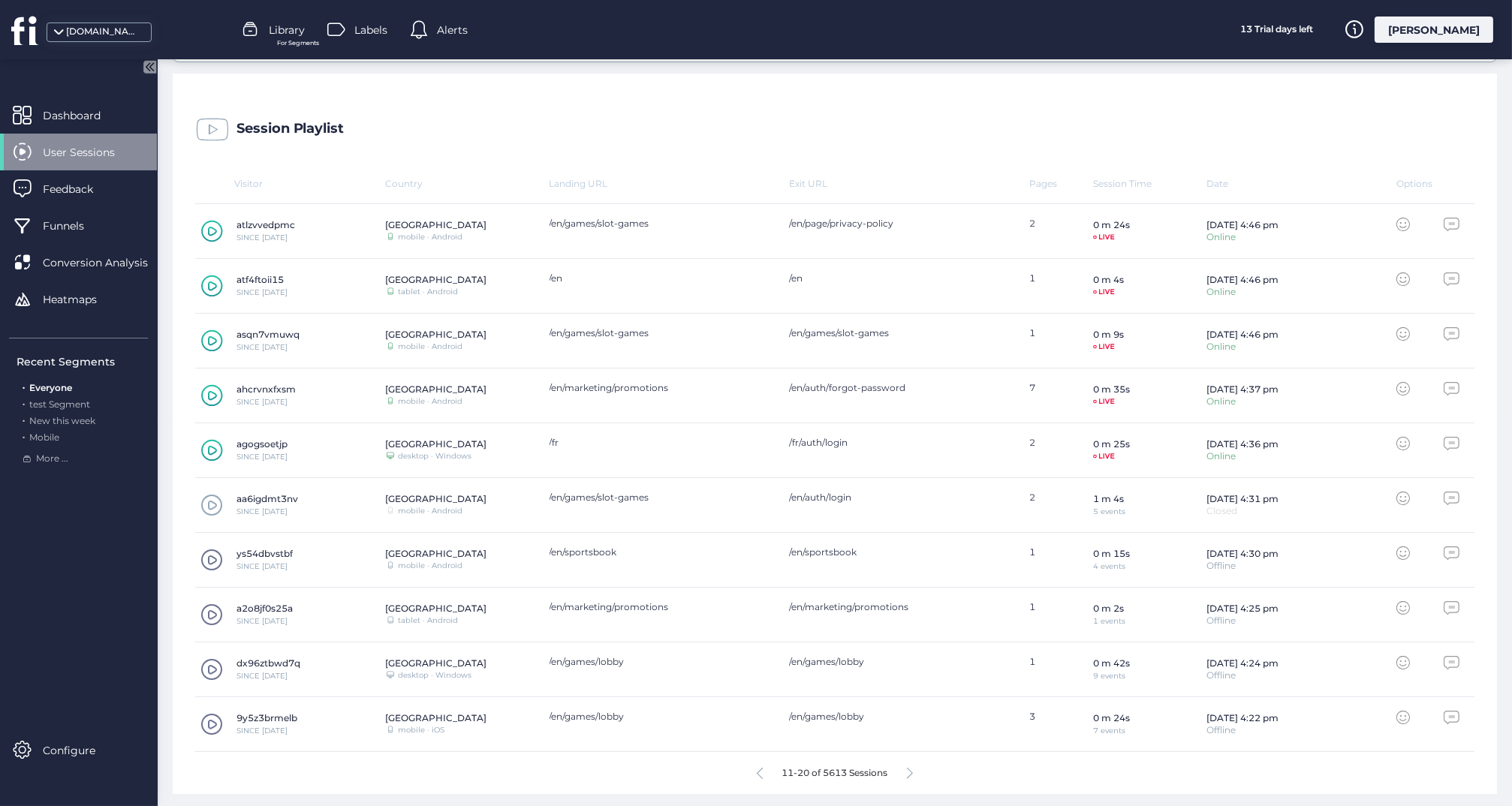
click at [203, 504] on span at bounding box center [211, 505] width 23 height 23
click at [904, 769] on div "11-20 of 5613 Sessions" at bounding box center [835, 773] width 1279 height 42
click at [907, 771] on div "11-20 of 5613 Sessions" at bounding box center [835, 773] width 1279 height 42
click at [912, 773] on icon at bounding box center [910, 773] width 6 height 11
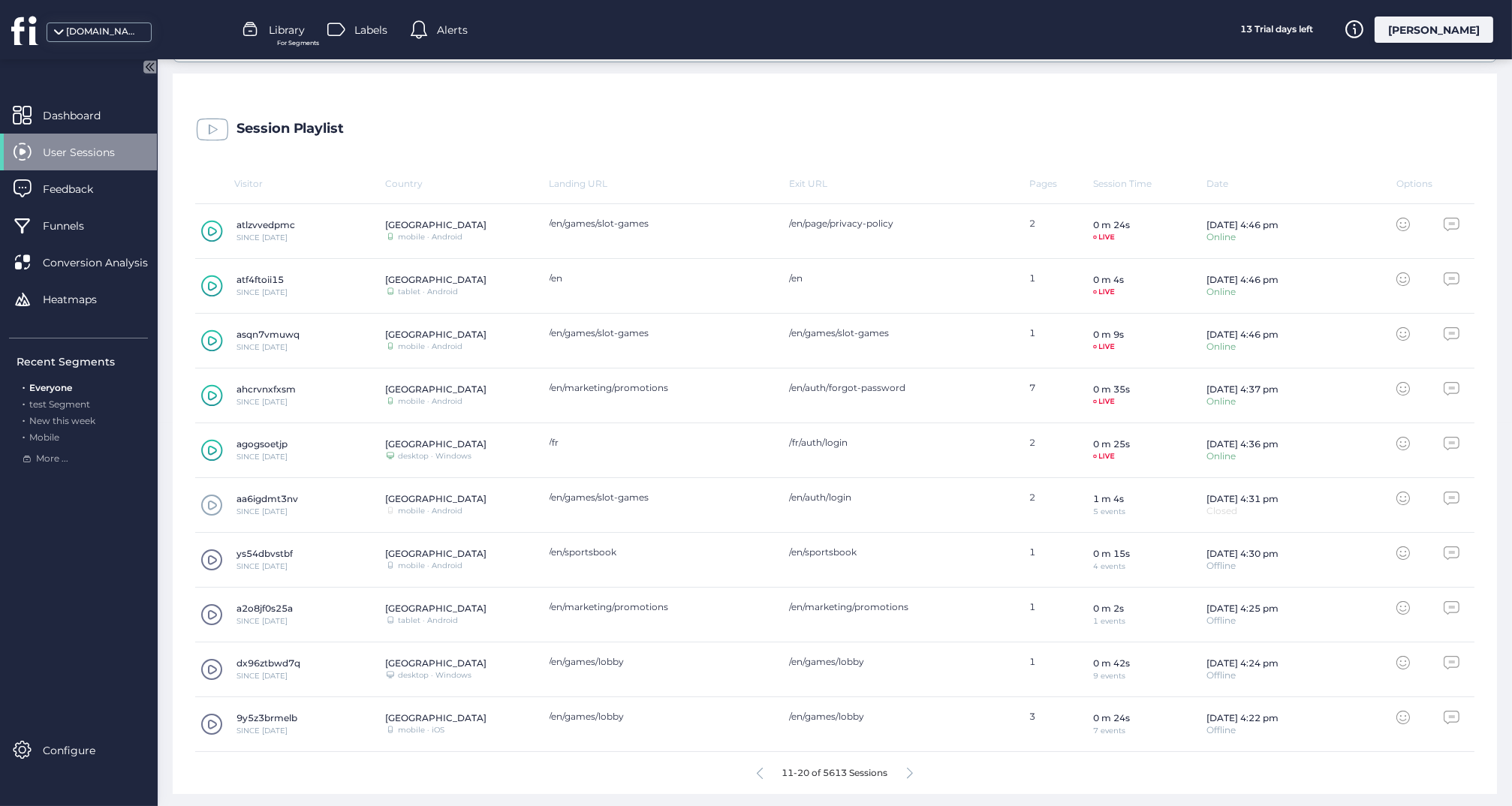
scroll to position [353, 0]
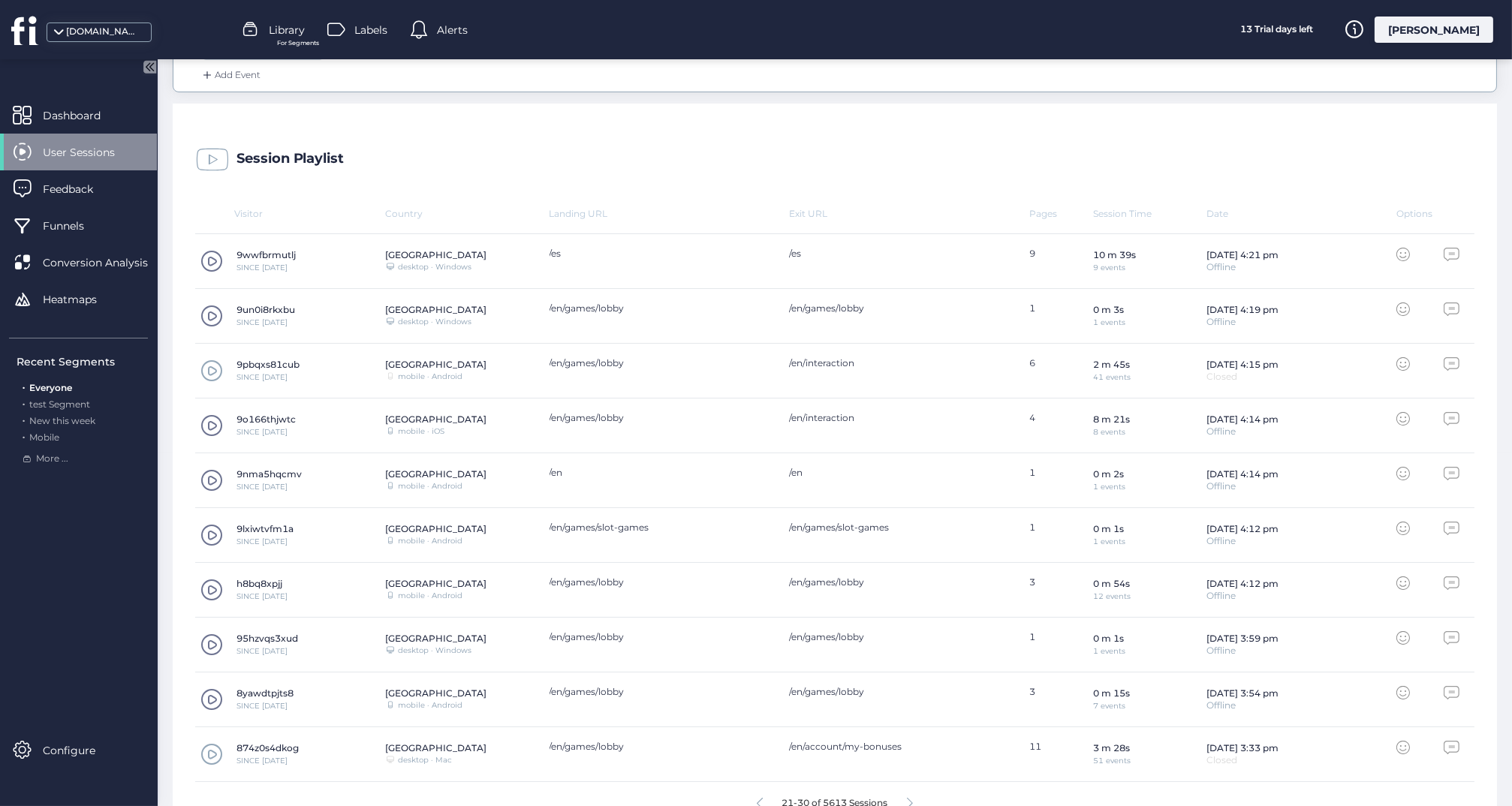
click at [206, 255] on span at bounding box center [211, 261] width 23 height 23
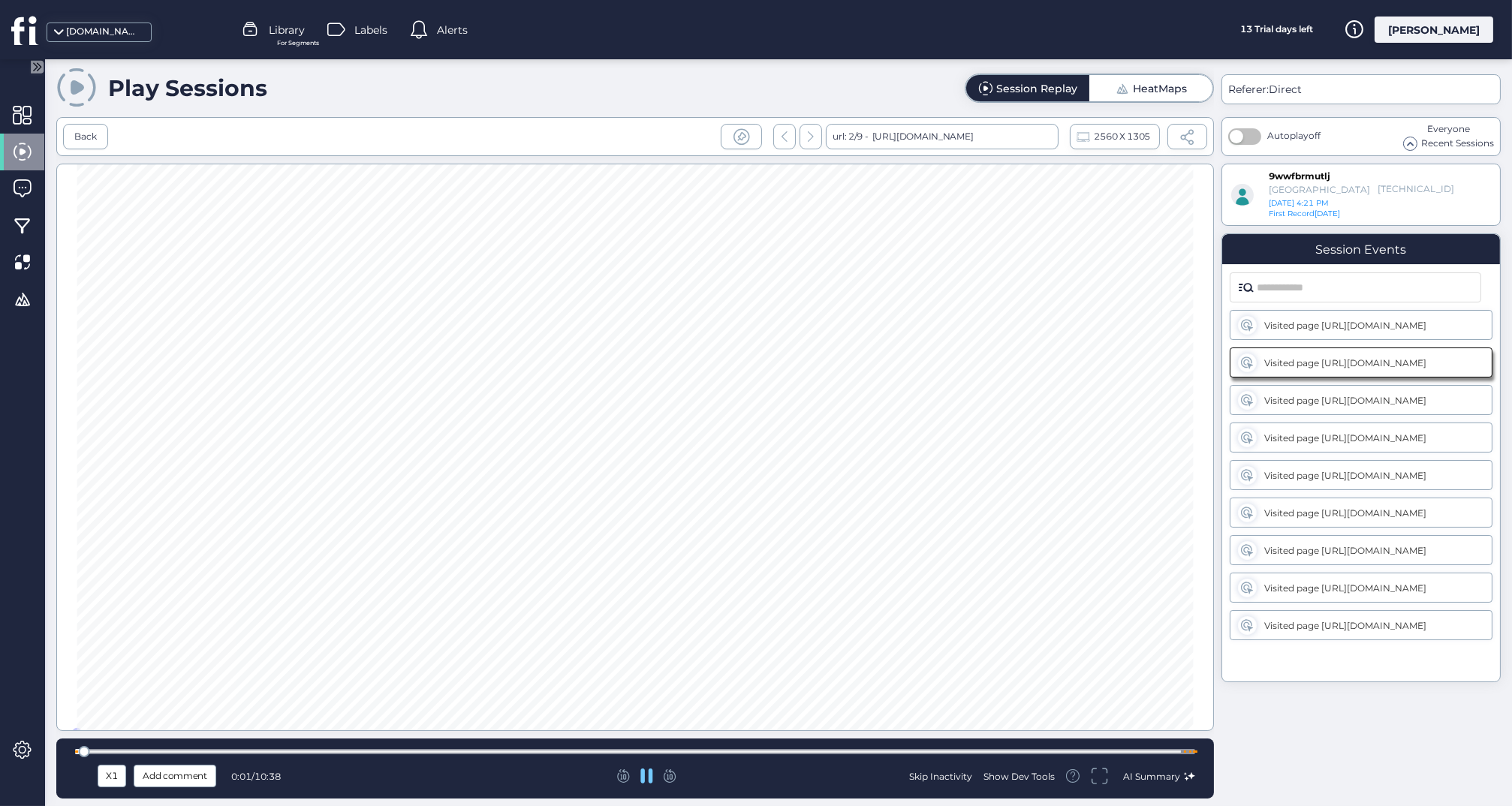
click at [552, 753] on div at bounding box center [635, 751] width 1120 height 5
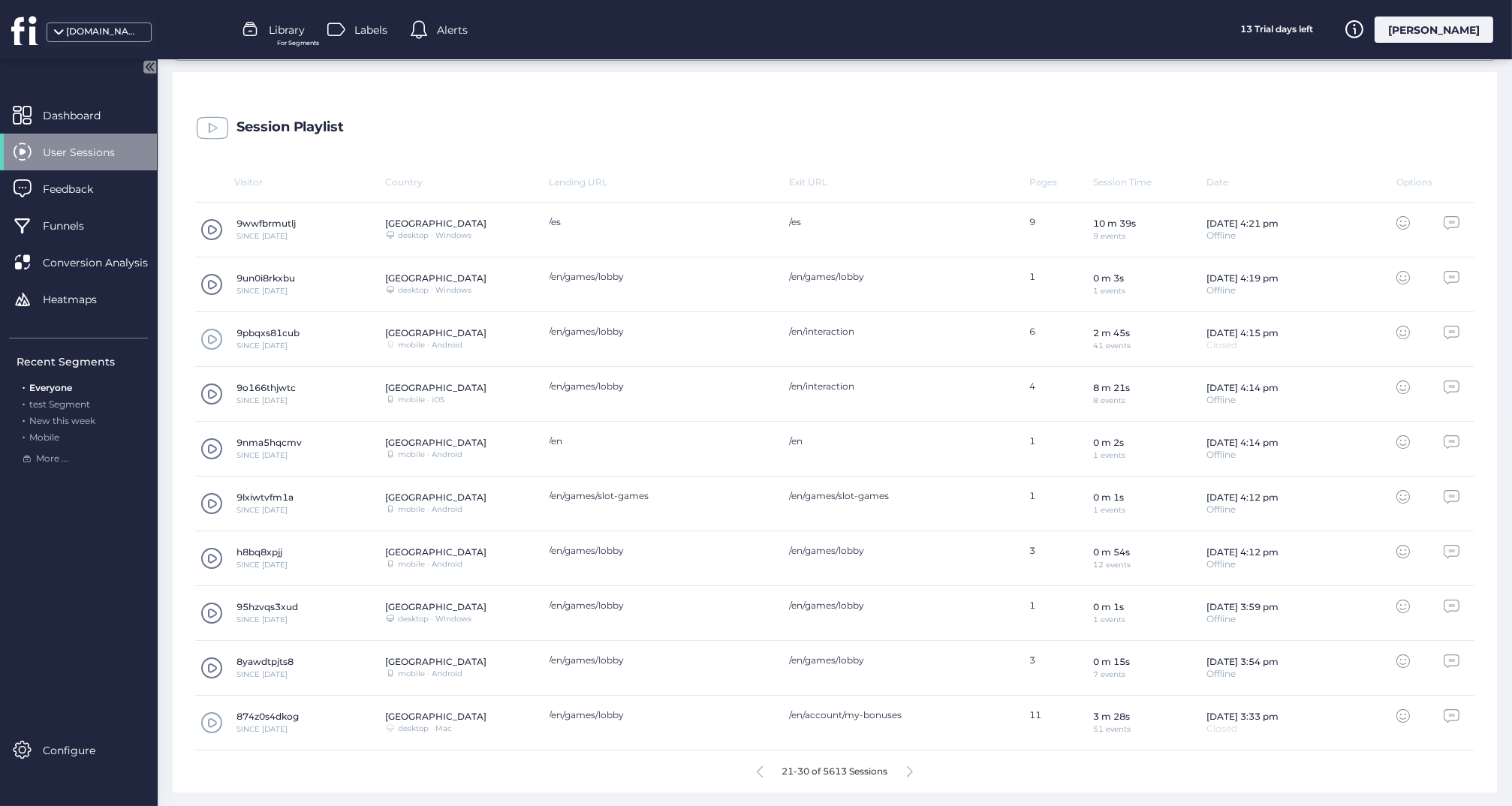
scroll to position [383, 0]
click at [211, 554] on span at bounding box center [211, 560] width 23 height 23
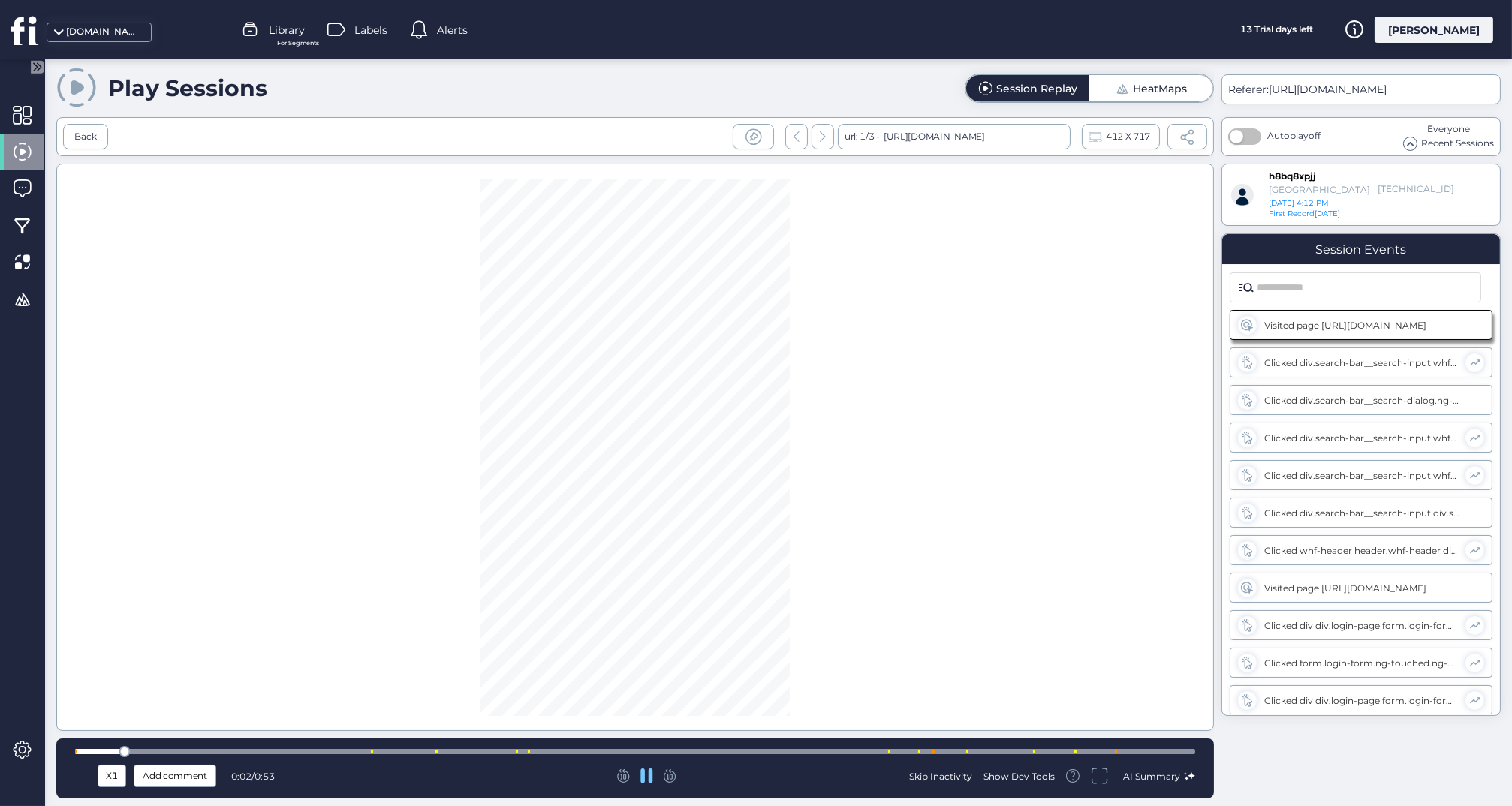
click at [486, 748] on div at bounding box center [635, 751] width 1120 height 11
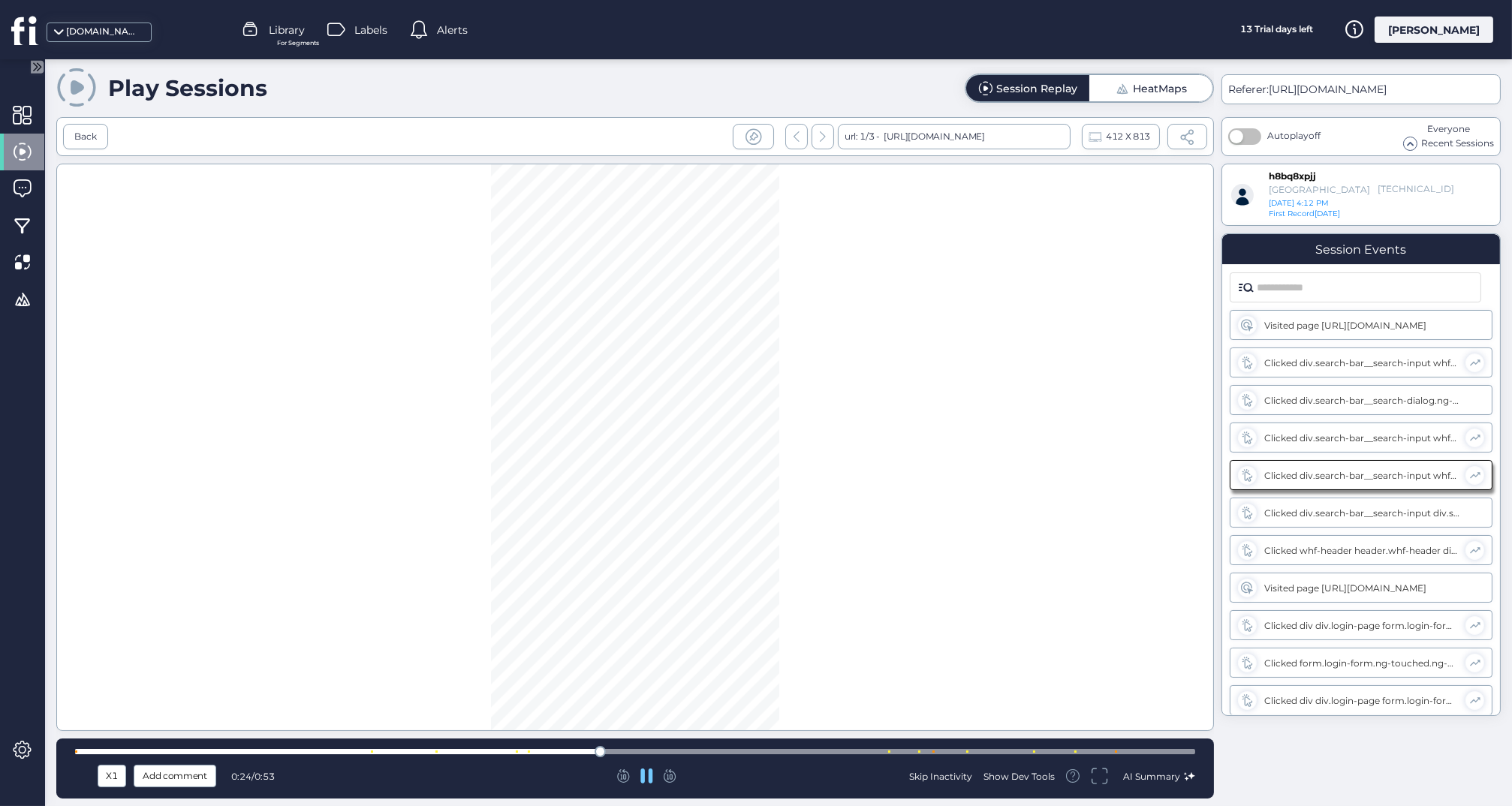
click at [858, 755] on div at bounding box center [635, 751] width 1120 height 5
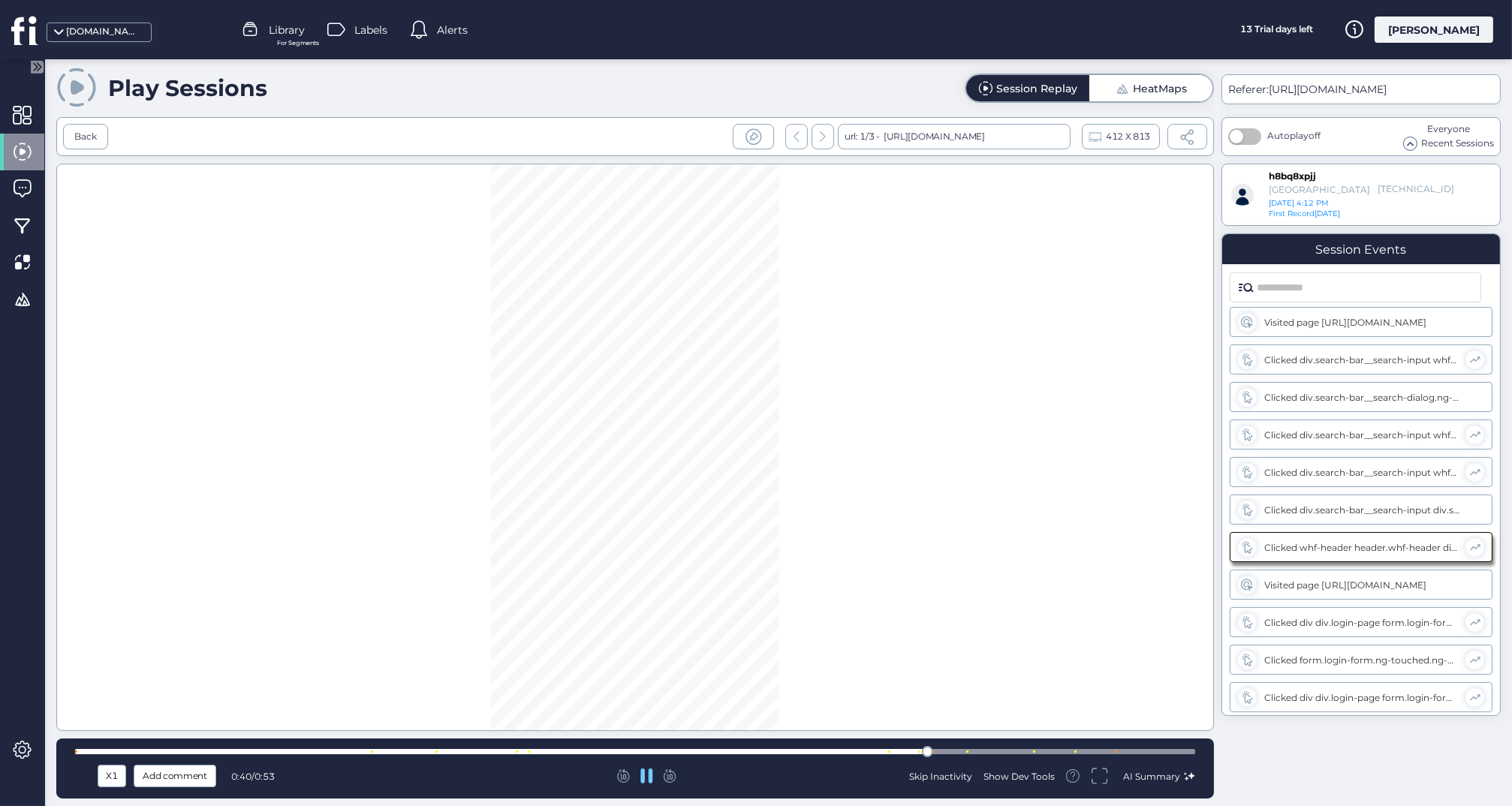
scroll to position [37, 0]
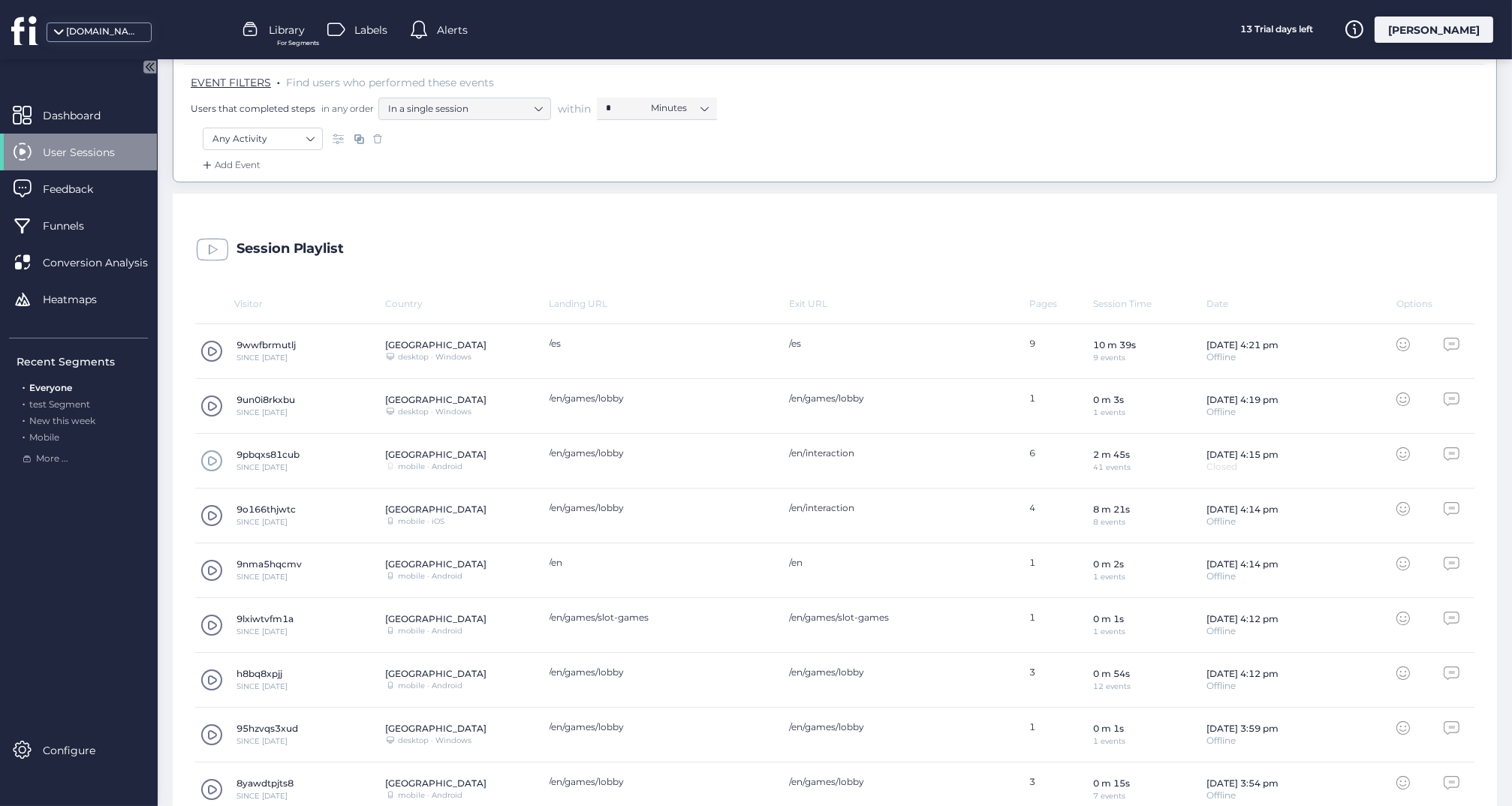
scroll to position [266, 0]
click at [213, 512] on span at bounding box center [211, 512] width 23 height 23
